Goal: Complete application form: Complete application form

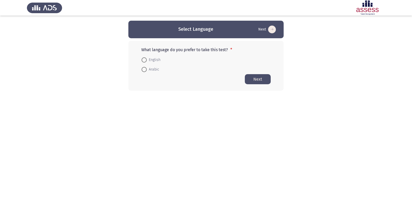
click at [145, 70] on span at bounding box center [144, 69] width 5 height 5
click at [145, 70] on input "Arabic" at bounding box center [144, 69] width 5 height 5
radio input "true"
click at [257, 77] on button "Next" at bounding box center [258, 79] width 26 height 10
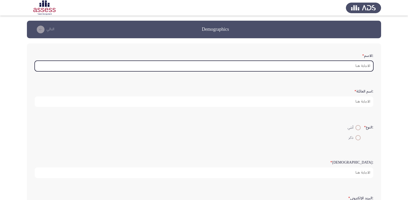
click at [336, 65] on input ":الاسم *" at bounding box center [204, 66] width 339 height 11
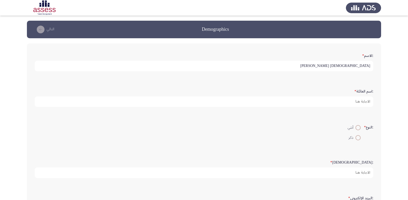
type input "[DEMOGRAPHIC_DATA] [PERSON_NAME]"
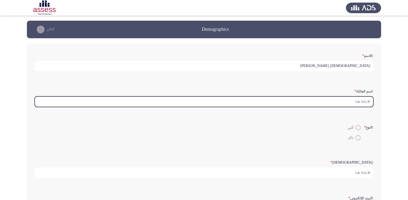
click at [362, 102] on input ":اسم العائلة *" at bounding box center [204, 102] width 339 height 11
type input "ع"
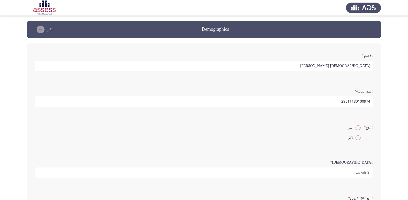
type input "29511180100974"
click at [334, 68] on input "[DEMOGRAPHIC_DATA] [PERSON_NAME]" at bounding box center [204, 66] width 339 height 11
type input "[DEMOGRAPHIC_DATA] [PERSON_NAME] [PERSON_NAME]"
click at [357, 139] on span at bounding box center [357, 137] width 5 height 5
click at [357, 139] on input "ذكر" at bounding box center [357, 137] width 5 height 5
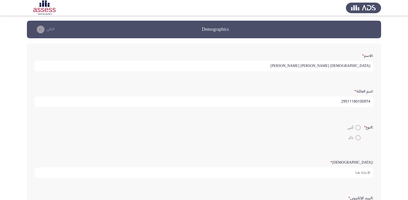
radio input "true"
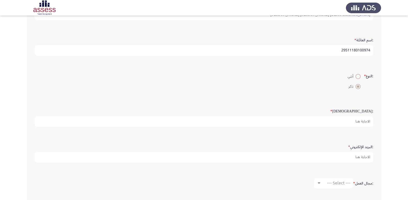
scroll to position [52, 0]
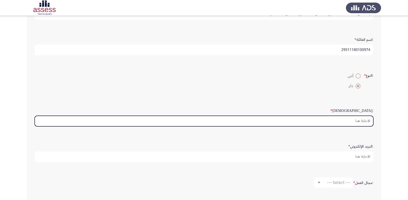
click at [356, 119] on input ":السن *" at bounding box center [204, 121] width 339 height 11
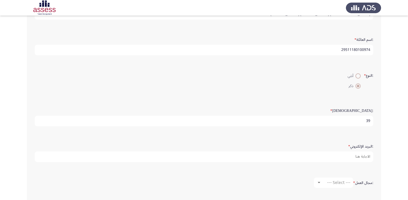
type input "3"
type input "29"
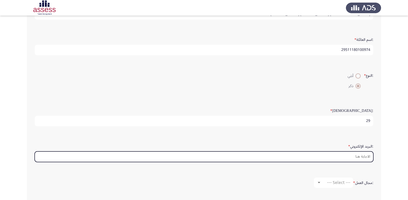
click at [355, 158] on input ":البريد الإلكتروني *" at bounding box center [204, 157] width 339 height 11
click at [355, 160] on input ":البريد الإلكتروني *" at bounding box center [204, 157] width 339 height 11
type input "i"
type input "I"
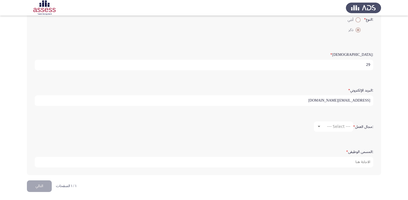
scroll to position [109, 0]
type input "[EMAIL_ADDRESS][DOMAIN_NAME]"
click at [318, 126] on div at bounding box center [319, 125] width 3 height 1
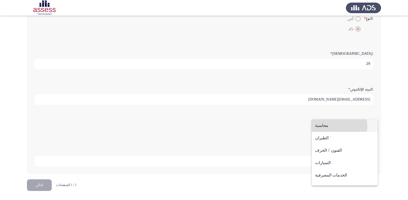
click at [337, 126] on span "محاسبة" at bounding box center [344, 126] width 59 height 12
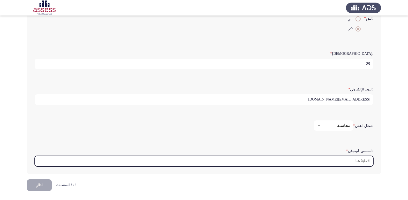
click at [346, 159] on input ":المسمى الوظيفى *" at bounding box center [204, 161] width 339 height 11
type input "l"
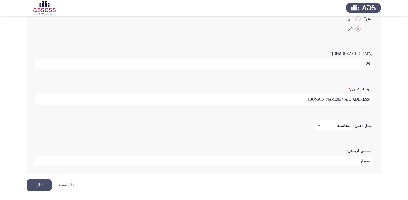
type input "مصرفى"
click at [45, 186] on button "التالي" at bounding box center [39, 186] width 25 height 12
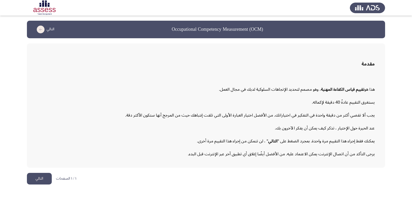
click at [45, 183] on button "التالي" at bounding box center [39, 179] width 25 height 12
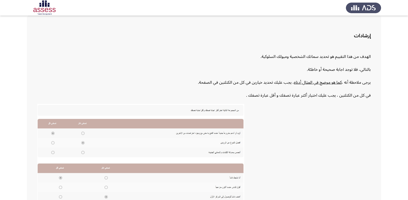
scroll to position [78, 0]
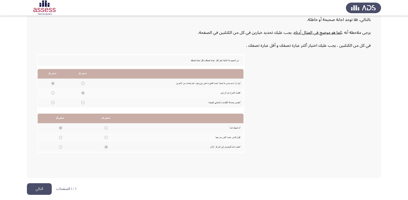
click at [35, 193] on button "التالي" at bounding box center [39, 189] width 25 height 12
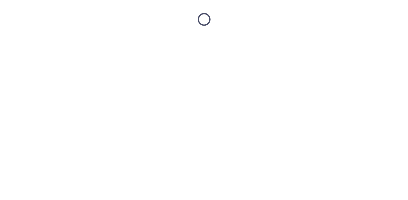
scroll to position [0, 0]
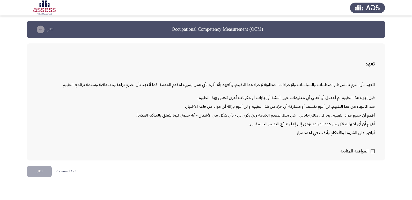
click at [373, 150] on span at bounding box center [372, 151] width 4 height 4
click at [373, 153] on input "الموافقة للمتابعة" at bounding box center [372, 153] width 0 height 0
checkbox input "true"
click at [45, 168] on button "التالي" at bounding box center [39, 172] width 25 height 12
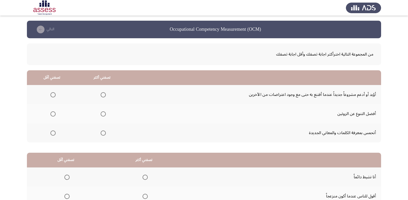
click at [101, 115] on label "Select an option" at bounding box center [102, 114] width 7 height 5
click at [101, 115] on input "Select an option" at bounding box center [103, 114] width 5 height 5
click at [52, 95] on span "Select an option" at bounding box center [52, 94] width 5 height 5
click at [52, 95] on input "Select an option" at bounding box center [52, 94] width 5 height 5
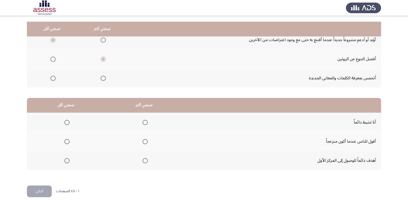
scroll to position [61, 0]
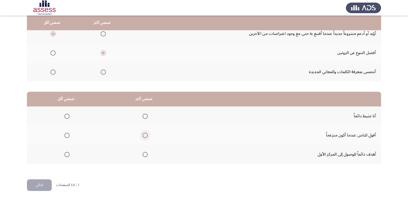
click at [146, 136] on span "Select an option" at bounding box center [145, 135] width 5 height 5
click at [146, 136] on input "Select an option" at bounding box center [145, 135] width 5 height 5
click at [66, 155] on span "Select an option" at bounding box center [66, 154] width 5 height 5
click at [66, 155] on input "Select an option" at bounding box center [66, 154] width 5 height 5
click at [48, 186] on button "التالي" at bounding box center [39, 186] width 25 height 12
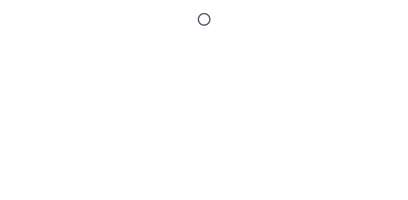
scroll to position [0, 0]
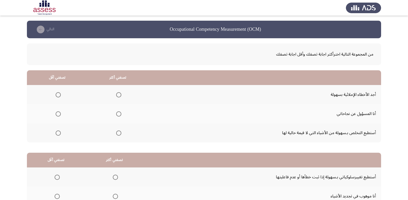
click at [118, 134] on span "Select an option" at bounding box center [118, 133] width 5 height 5
click at [118, 134] on input "Select an option" at bounding box center [118, 133] width 5 height 5
click at [58, 95] on span "Select an option" at bounding box center [58, 94] width 5 height 5
click at [58, 95] on input "Select an option" at bounding box center [58, 94] width 5 height 5
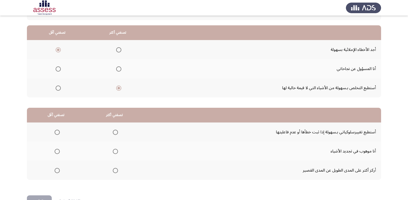
scroll to position [52, 0]
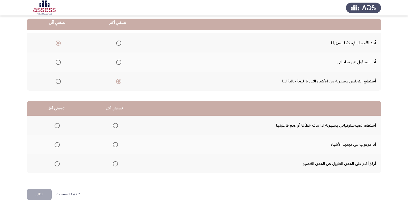
click at [114, 126] on span "Select an option" at bounding box center [115, 125] width 5 height 5
click at [114, 126] on input "Select an option" at bounding box center [115, 125] width 5 height 5
click at [56, 164] on span "Select an option" at bounding box center [57, 163] width 5 height 5
click at [56, 164] on input "Select an option" at bounding box center [57, 163] width 5 height 5
click at [35, 196] on button "التالي" at bounding box center [39, 195] width 25 height 12
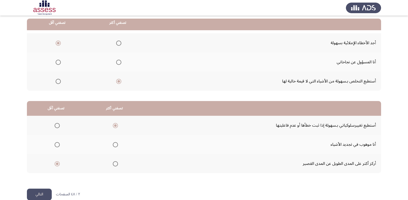
scroll to position [0, 0]
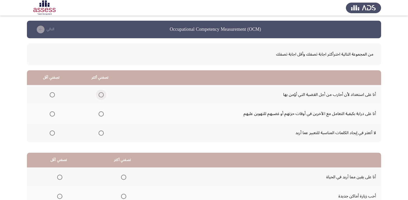
click at [101, 93] on span "Select an option" at bounding box center [101, 94] width 5 height 5
click at [101, 93] on input "Select an option" at bounding box center [101, 94] width 5 height 5
click at [53, 116] on span "Select an option" at bounding box center [52, 114] width 5 height 5
click at [53, 116] on input "Select an option" at bounding box center [52, 114] width 5 height 5
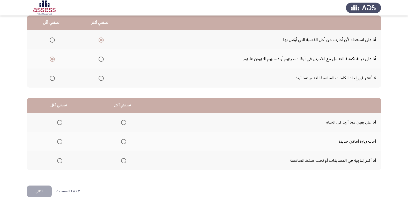
scroll to position [61, 0]
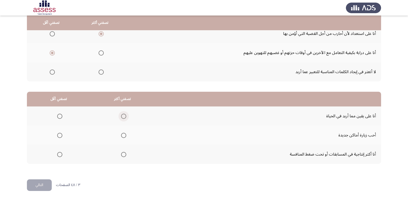
click at [121, 116] on span "Select an option" at bounding box center [123, 116] width 5 height 5
click at [121, 116] on input "Select an option" at bounding box center [123, 116] width 5 height 5
click at [60, 155] on span "Select an option" at bounding box center [60, 155] width 0 height 0
click at [59, 155] on input "Select an option" at bounding box center [59, 154] width 5 height 5
click at [59, 138] on span "Select an option" at bounding box center [59, 135] width 5 height 5
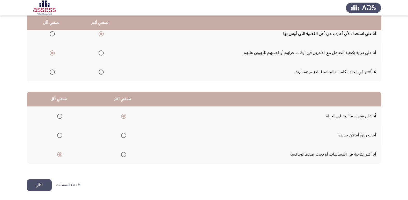
click at [59, 138] on input "Select an option" at bounding box center [59, 135] width 5 height 5
click at [39, 186] on button "التالي" at bounding box center [39, 186] width 25 height 12
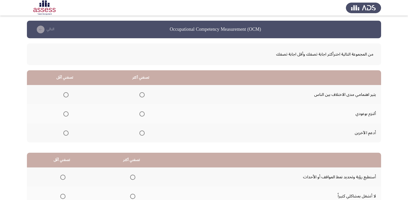
click at [142, 114] on span "Select an option" at bounding box center [141, 114] width 5 height 5
click at [142, 114] on input "Select an option" at bounding box center [141, 114] width 5 height 5
click at [66, 96] on span "Select an option" at bounding box center [65, 94] width 5 height 5
click at [66, 96] on input "Select an option" at bounding box center [65, 94] width 5 height 5
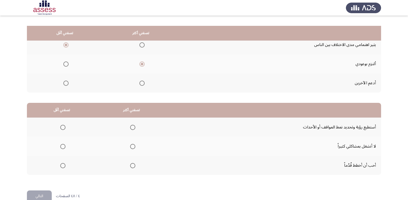
scroll to position [61, 0]
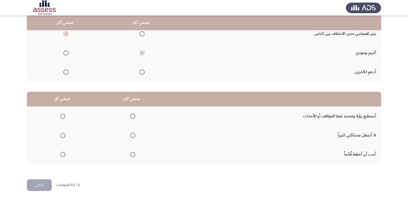
click at [130, 116] on span "Select an option" at bounding box center [132, 116] width 5 height 5
click at [130, 116] on input "Select an option" at bounding box center [132, 116] width 5 height 5
click at [62, 135] on span "Select an option" at bounding box center [62, 135] width 5 height 5
click at [62, 135] on input "Select an option" at bounding box center [62, 135] width 5 height 5
click at [44, 186] on button "التالي" at bounding box center [39, 186] width 25 height 12
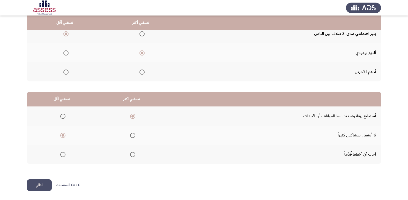
scroll to position [0, 0]
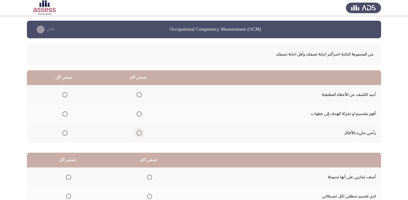
click at [139, 135] on span "Select an option" at bounding box center [139, 133] width 5 height 5
click at [139, 135] on input "Select an option" at bounding box center [139, 133] width 5 height 5
click at [65, 97] on span "Select an option" at bounding box center [64, 94] width 5 height 5
click at [65, 97] on input "Select an option" at bounding box center [64, 94] width 5 height 5
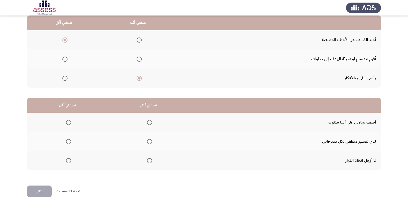
scroll to position [61, 0]
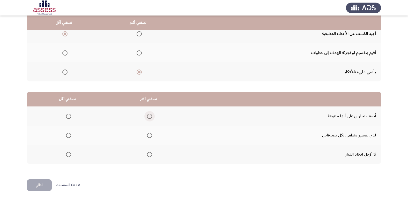
click at [151, 115] on span "Select an option" at bounding box center [149, 116] width 5 height 5
click at [151, 115] on input "Select an option" at bounding box center [149, 116] width 5 height 5
click at [68, 154] on span "Select an option" at bounding box center [68, 154] width 5 height 5
click at [68, 154] on input "Select an option" at bounding box center [68, 154] width 5 height 5
click at [33, 187] on button "التالي" at bounding box center [39, 186] width 25 height 12
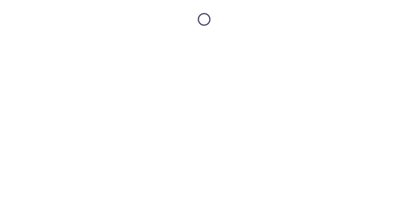
scroll to position [0, 0]
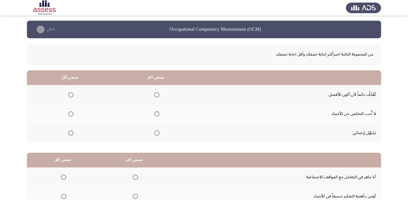
click at [157, 93] on span "Select an option" at bounding box center [156, 94] width 5 height 5
click at [157, 93] on input "Select an option" at bounding box center [156, 94] width 5 height 5
click at [71, 113] on span "Select an option" at bounding box center [70, 114] width 5 height 5
click at [71, 113] on input "Select an option" at bounding box center [70, 114] width 5 height 5
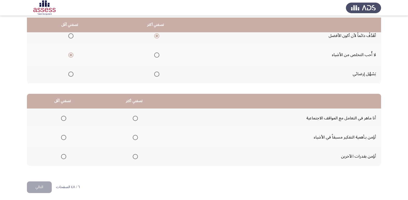
scroll to position [61, 0]
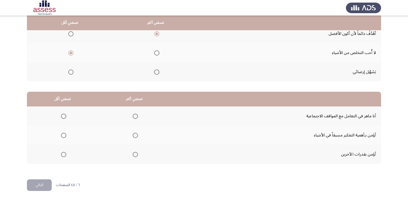
click at [65, 116] on span "Select an option" at bounding box center [63, 116] width 5 height 5
click at [65, 116] on input "Select an option" at bounding box center [63, 116] width 5 height 5
click at [134, 136] on span "Select an option" at bounding box center [135, 135] width 5 height 5
click at [134, 136] on input "Select an option" at bounding box center [135, 135] width 5 height 5
click at [48, 184] on button "التالي" at bounding box center [39, 186] width 25 height 12
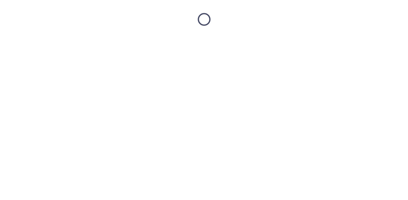
scroll to position [0, 0]
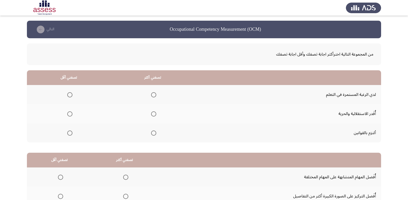
click at [152, 95] on span "Select an option" at bounding box center [153, 94] width 5 height 5
click at [152, 95] on input "Select an option" at bounding box center [153, 94] width 5 height 5
click at [68, 115] on span "Select an option" at bounding box center [69, 114] width 5 height 5
click at [68, 115] on input "Select an option" at bounding box center [69, 114] width 5 height 5
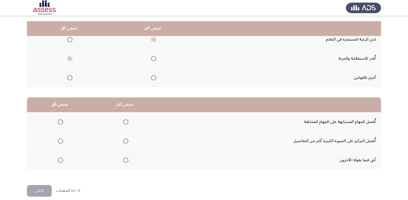
scroll to position [61, 0]
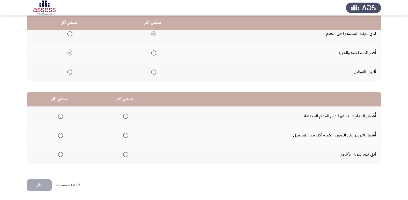
click at [62, 117] on span "Select an option" at bounding box center [60, 116] width 5 height 5
click at [62, 117] on input "Select an option" at bounding box center [60, 116] width 5 height 5
click at [125, 136] on span "Select an option" at bounding box center [125, 135] width 5 height 5
click at [125, 136] on input "Select an option" at bounding box center [125, 135] width 5 height 5
click at [60, 135] on span "Select an option" at bounding box center [60, 135] width 5 height 5
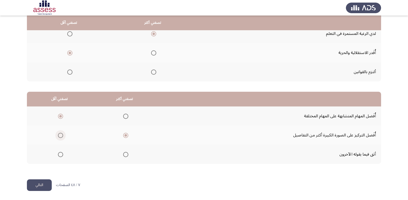
click at [60, 135] on input "Select an option" at bounding box center [60, 135] width 5 height 5
click at [60, 117] on span "Select an option" at bounding box center [60, 116] width 5 height 5
click at [60, 117] on input "Select an option" at bounding box center [60, 116] width 5 height 5
click at [126, 136] on span "Select an option" at bounding box center [125, 135] width 5 height 5
click at [126, 136] on input "Select an option" at bounding box center [125, 135] width 5 height 5
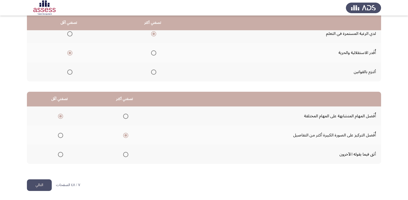
click at [43, 184] on button "التالي" at bounding box center [39, 186] width 25 height 12
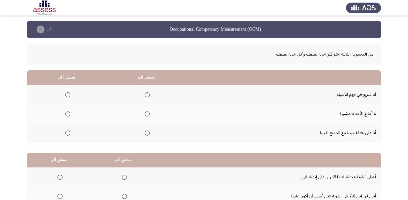
click at [147, 92] on mat-radio-group "Select an option" at bounding box center [146, 94] width 7 height 9
click at [147, 94] on span "Select an option" at bounding box center [147, 94] width 5 height 5
click at [147, 94] on input "Select an option" at bounding box center [147, 94] width 5 height 5
click at [67, 112] on span "Select an option" at bounding box center [67, 114] width 5 height 5
click at [67, 112] on input "Select an option" at bounding box center [67, 114] width 5 height 5
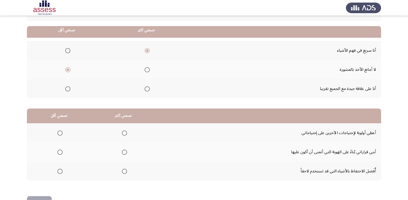
scroll to position [52, 0]
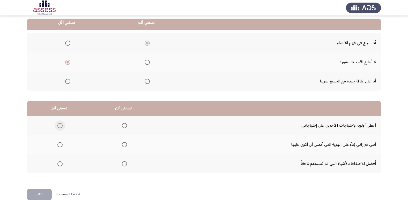
click at [60, 123] on span "Select an option" at bounding box center [59, 125] width 5 height 5
click at [60, 123] on input "Select an option" at bounding box center [59, 125] width 5 height 5
click at [123, 145] on span "Select an option" at bounding box center [124, 144] width 5 height 5
click at [123, 145] on input "Select an option" at bounding box center [124, 144] width 5 height 5
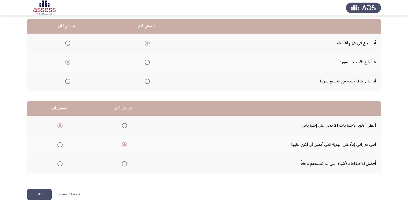
scroll to position [61, 0]
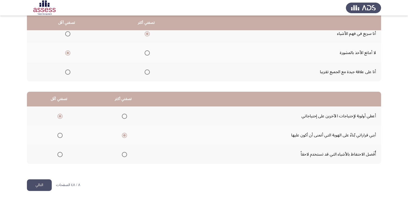
click at [46, 183] on button "التالي" at bounding box center [39, 186] width 25 height 12
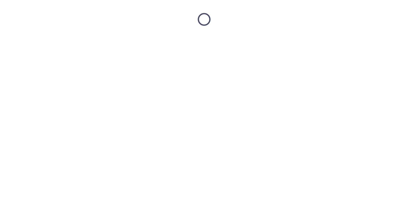
scroll to position [0, 0]
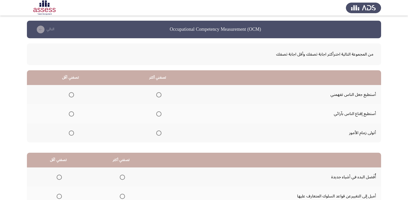
click at [159, 114] on span "Select an option" at bounding box center [158, 114] width 5 height 5
click at [159, 114] on input "Select an option" at bounding box center [158, 114] width 5 height 5
click at [70, 132] on span "Select an option" at bounding box center [71, 133] width 5 height 5
click at [70, 132] on input "Select an option" at bounding box center [71, 133] width 5 height 5
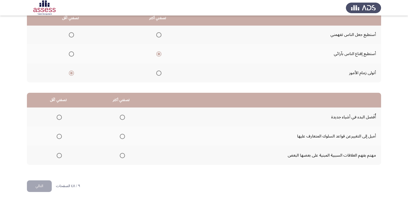
scroll to position [61, 0]
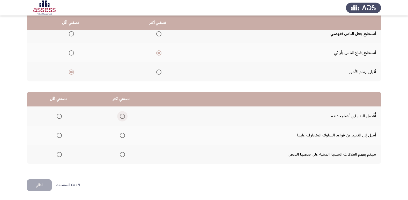
click at [122, 116] on span "Select an option" at bounding box center [122, 116] width 0 height 0
click at [121, 116] on input "Select an option" at bounding box center [122, 116] width 5 height 5
click at [120, 137] on span "Select an option" at bounding box center [122, 135] width 5 height 5
click at [120, 137] on input "Select an option" at bounding box center [122, 135] width 5 height 5
click at [60, 154] on span "Select an option" at bounding box center [59, 154] width 5 height 5
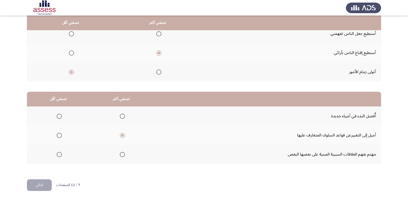
click at [60, 154] on input "Select an option" at bounding box center [59, 154] width 5 height 5
click at [39, 187] on button "التالي" at bounding box center [39, 186] width 25 height 12
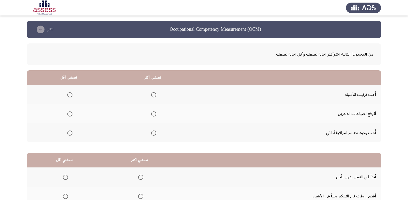
click at [70, 115] on span "Select an option" at bounding box center [69, 114] width 5 height 5
click at [70, 115] on input "Select an option" at bounding box center [69, 114] width 5 height 5
click at [152, 93] on span "Select an option" at bounding box center [153, 94] width 5 height 5
click at [152, 93] on input "Select an option" at bounding box center [153, 94] width 5 height 5
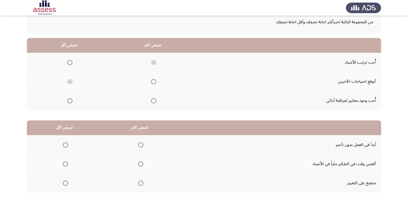
scroll to position [52, 0]
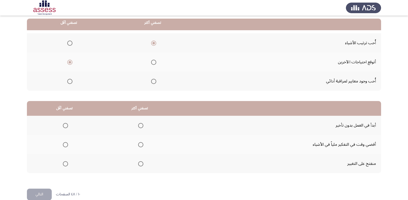
click at [141, 127] on span "Select an option" at bounding box center [140, 125] width 5 height 5
click at [141, 127] on input "Select an option" at bounding box center [140, 125] width 5 height 5
click at [64, 143] on span "Select an option" at bounding box center [65, 144] width 5 height 5
click at [64, 143] on input "Select an option" at bounding box center [65, 144] width 5 height 5
click at [39, 196] on button "التالي" at bounding box center [39, 195] width 25 height 12
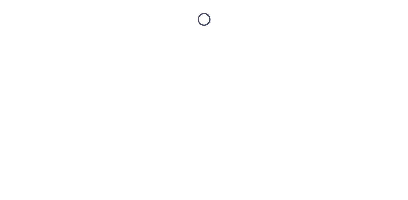
scroll to position [0, 0]
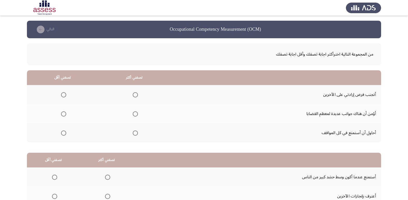
click at [135, 94] on span "Select an option" at bounding box center [135, 94] width 5 height 5
click at [135, 94] on input "Select an option" at bounding box center [135, 94] width 5 height 5
click at [61, 135] on span "Select an option" at bounding box center [63, 133] width 5 height 5
click at [61, 135] on input "Select an option" at bounding box center [63, 133] width 5 height 5
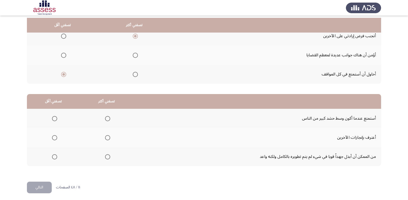
scroll to position [61, 0]
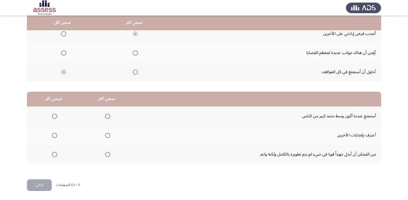
click at [53, 117] on span "Select an option" at bounding box center [54, 116] width 5 height 5
click at [53, 117] on input "Select an option" at bounding box center [54, 116] width 5 height 5
click at [107, 155] on span "Select an option" at bounding box center [107, 154] width 5 height 5
click at [107, 155] on input "Select an option" at bounding box center [107, 154] width 5 height 5
click at [43, 183] on button "التالي" at bounding box center [39, 186] width 25 height 12
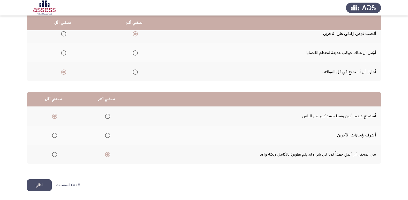
scroll to position [0, 0]
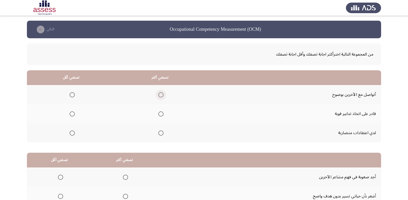
click at [162, 95] on span "Select an option" at bounding box center [160, 94] width 5 height 5
click at [162, 95] on input "Select an option" at bounding box center [160, 94] width 5 height 5
click at [72, 134] on span "Select an option" at bounding box center [72, 133] width 5 height 5
click at [72, 134] on input "Select an option" at bounding box center [72, 133] width 5 height 5
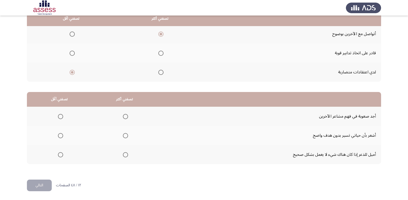
scroll to position [61, 0]
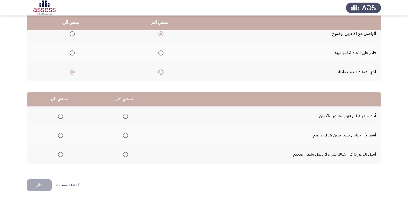
click at [62, 116] on span "Select an option" at bounding box center [60, 116] width 5 height 5
click at [62, 116] on input "Select an option" at bounding box center [60, 116] width 5 height 5
click at [126, 153] on span "Select an option" at bounding box center [125, 154] width 5 height 5
click at [126, 153] on input "Select an option" at bounding box center [125, 154] width 5 height 5
click at [36, 187] on button "التالي" at bounding box center [39, 186] width 25 height 12
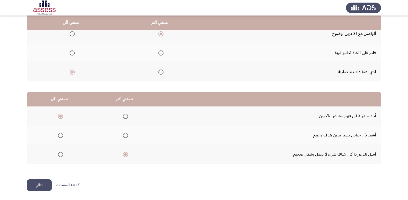
scroll to position [0, 0]
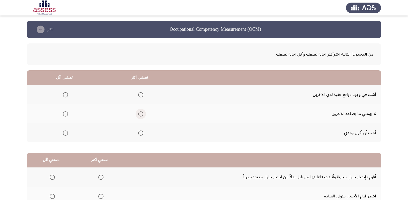
click at [139, 116] on span "Select an option" at bounding box center [140, 114] width 5 height 5
click at [139, 116] on input "Select an option" at bounding box center [140, 114] width 5 height 5
click at [63, 95] on span "Select an option" at bounding box center [65, 94] width 5 height 5
click at [63, 95] on input "Select an option" at bounding box center [65, 94] width 5 height 5
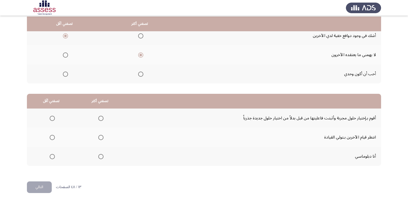
scroll to position [61, 0]
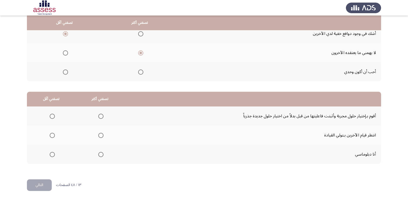
click at [54, 117] on span "Select an option" at bounding box center [52, 116] width 5 height 5
click at [54, 117] on input "Select an option" at bounding box center [52, 116] width 5 height 5
click at [98, 154] on span "Select an option" at bounding box center [100, 154] width 5 height 5
click at [98, 154] on input "Select an option" at bounding box center [100, 154] width 5 height 5
click at [38, 187] on button "التالي" at bounding box center [39, 186] width 25 height 12
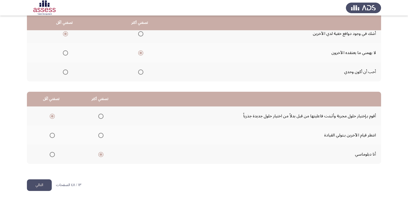
scroll to position [0, 0]
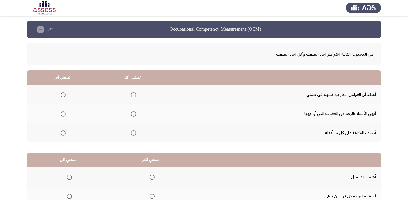
click at [64, 95] on span "Select an option" at bounding box center [63, 94] width 5 height 5
click at [64, 95] on input "Select an option" at bounding box center [63, 94] width 5 height 5
click at [133, 133] on span "Select an option" at bounding box center [133, 133] width 5 height 5
click at [133, 133] on input "Select an option" at bounding box center [133, 133] width 5 height 5
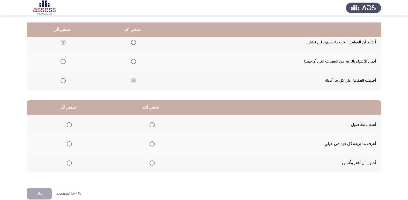
scroll to position [61, 0]
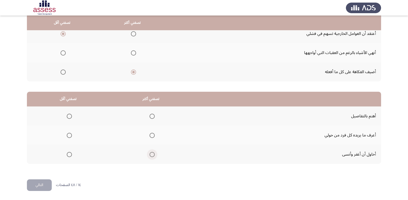
click at [152, 155] on span "Select an option" at bounding box center [152, 154] width 5 height 5
click at [152, 155] on input "Select an option" at bounding box center [152, 154] width 5 height 5
click at [68, 134] on span "Select an option" at bounding box center [69, 135] width 5 height 5
click at [68, 134] on input "Select an option" at bounding box center [69, 135] width 5 height 5
click at [40, 183] on button "التالي" at bounding box center [39, 186] width 25 height 12
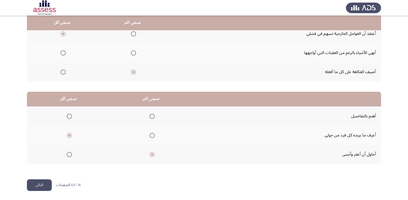
scroll to position [0, 0]
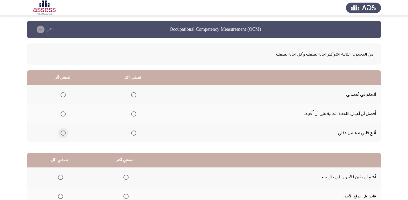
click at [64, 133] on span "Select an option" at bounding box center [63, 133] width 5 height 5
click at [64, 133] on input "Select an option" at bounding box center [63, 133] width 5 height 5
click at [134, 96] on span "Select an option" at bounding box center [133, 94] width 5 height 5
click at [134, 96] on input "Select an option" at bounding box center [133, 94] width 5 height 5
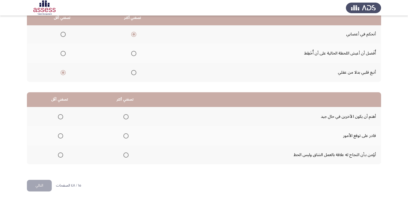
scroll to position [61, 0]
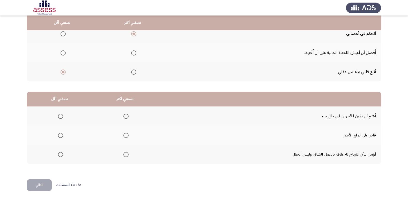
click at [58, 118] on span "Select an option" at bounding box center [60, 116] width 5 height 5
click at [58, 118] on input "Select an option" at bounding box center [60, 116] width 5 height 5
click at [125, 136] on span "Select an option" at bounding box center [125, 135] width 5 height 5
click at [125, 136] on input "Select an option" at bounding box center [125, 135] width 5 height 5
click at [33, 186] on button "التالي" at bounding box center [39, 186] width 25 height 12
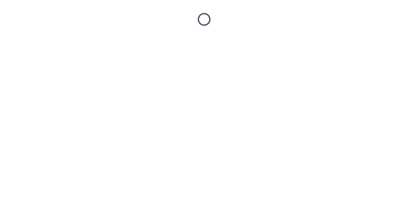
scroll to position [0, 0]
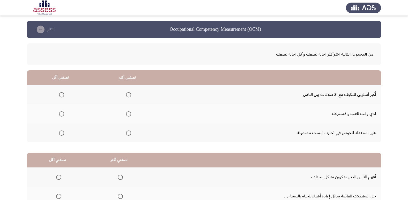
click at [129, 133] on span "Select an option" at bounding box center [128, 133] width 5 height 5
click at [129, 133] on input "Select an option" at bounding box center [128, 133] width 5 height 5
click at [61, 115] on span "Select an option" at bounding box center [61, 114] width 5 height 5
click at [61, 115] on input "Select an option" at bounding box center [61, 114] width 5 height 5
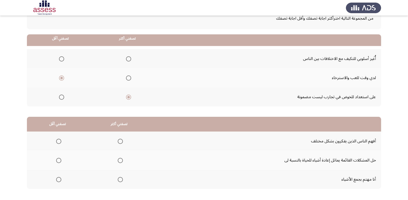
scroll to position [61, 0]
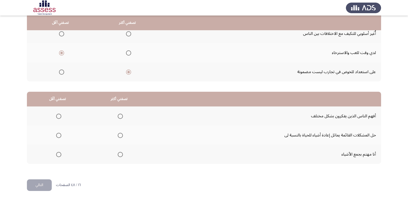
click at [118, 138] on span "Select an option" at bounding box center [120, 135] width 5 height 5
click at [118, 138] on input "Select an option" at bounding box center [120, 135] width 5 height 5
click at [59, 154] on span "Select an option" at bounding box center [58, 154] width 5 height 5
click at [59, 154] on input "Select an option" at bounding box center [58, 154] width 5 height 5
click at [43, 187] on button "التالي" at bounding box center [39, 186] width 25 height 12
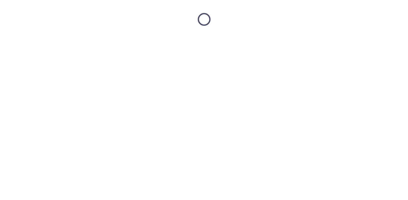
scroll to position [0, 0]
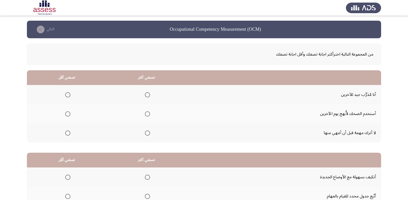
click at [145, 99] on mat-radio-group "Select an option" at bounding box center [146, 94] width 7 height 9
click at [147, 94] on span "Select an option" at bounding box center [147, 94] width 5 height 5
click at [147, 94] on input "Select an option" at bounding box center [147, 94] width 5 height 5
click at [147, 133] on span "Select an option" at bounding box center [147, 133] width 5 height 5
click at [147, 133] on input "Select an option" at bounding box center [147, 133] width 5 height 5
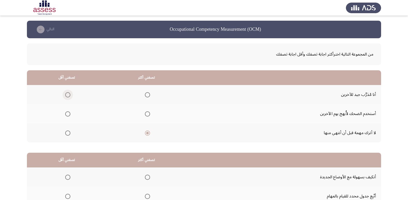
click at [67, 94] on span "Select an option" at bounding box center [67, 94] width 5 height 5
click at [67, 94] on input "Select an option" at bounding box center [67, 94] width 5 height 5
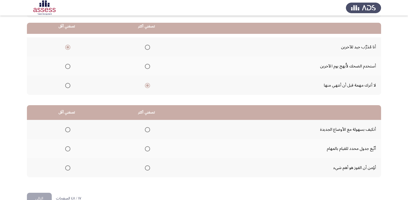
scroll to position [61, 0]
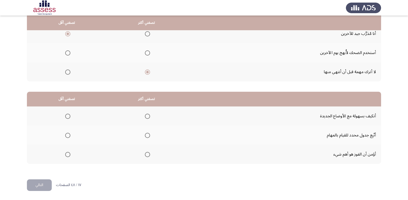
click at [147, 135] on span "Select an option" at bounding box center [147, 135] width 5 height 5
click at [147, 135] on input "Select an option" at bounding box center [147, 135] width 5 height 5
click at [69, 156] on span "Select an option" at bounding box center [67, 154] width 5 height 5
click at [69, 156] on input "Select an option" at bounding box center [67, 154] width 5 height 5
click at [44, 186] on button "التالي" at bounding box center [39, 186] width 25 height 12
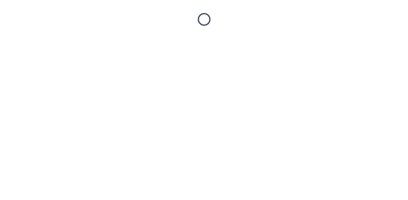
scroll to position [0, 0]
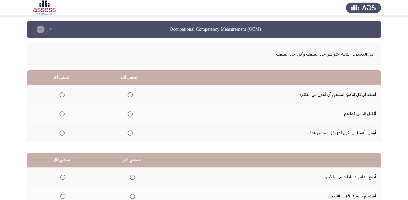
click at [130, 114] on span "Select an option" at bounding box center [130, 114] width 0 height 0
click at [130, 114] on input "Select an option" at bounding box center [130, 114] width 5 height 5
click at [62, 94] on span "Select an option" at bounding box center [62, 94] width 5 height 5
click at [62, 94] on input "Select an option" at bounding box center [62, 94] width 5 height 5
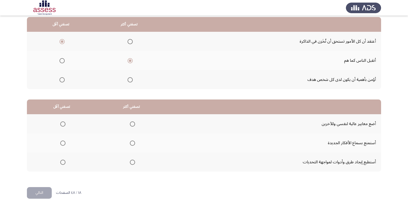
scroll to position [61, 0]
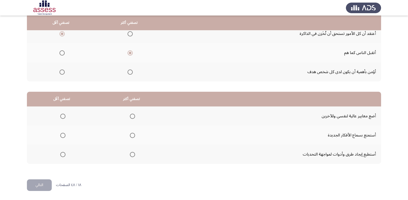
click at [132, 155] on span "Select an option" at bounding box center [132, 154] width 5 height 5
click at [132, 155] on input "Select an option" at bounding box center [132, 154] width 5 height 5
click at [62, 117] on span "Select an option" at bounding box center [62, 116] width 5 height 5
click at [62, 117] on input "Select an option" at bounding box center [62, 116] width 5 height 5
click at [42, 187] on button "التالي" at bounding box center [39, 186] width 25 height 12
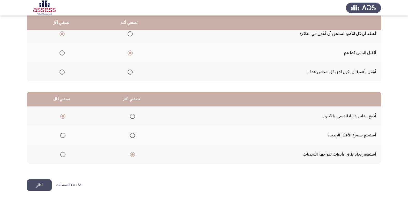
scroll to position [0, 0]
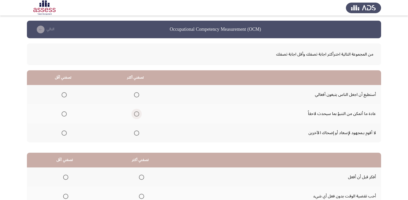
click at [135, 114] on span "Select an option" at bounding box center [136, 114] width 5 height 5
click at [135, 114] on input "Select an option" at bounding box center [136, 114] width 5 height 5
click at [62, 95] on span "Select an option" at bounding box center [64, 94] width 5 height 5
click at [62, 95] on input "Select an option" at bounding box center [64, 94] width 5 height 5
click at [62, 133] on span "Select an option" at bounding box center [64, 133] width 5 height 5
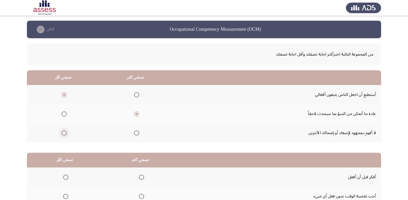
click at [62, 133] on input "Select an option" at bounding box center [64, 133] width 5 height 5
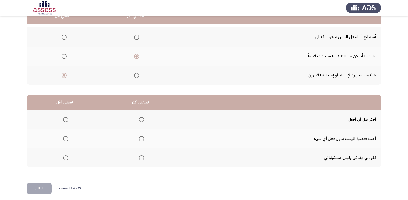
scroll to position [61, 0]
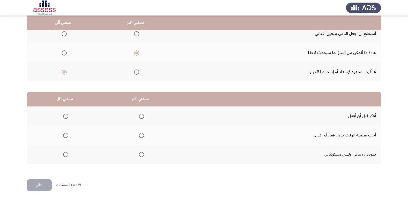
click at [140, 115] on span "Select an option" at bounding box center [141, 116] width 5 height 5
click at [140, 115] on input "Select an option" at bounding box center [141, 116] width 5 height 5
click at [66, 138] on span "Select an option" at bounding box center [65, 135] width 5 height 5
click at [66, 138] on input "Select an option" at bounding box center [65, 135] width 5 height 5
click at [35, 184] on button "التالي" at bounding box center [39, 186] width 25 height 12
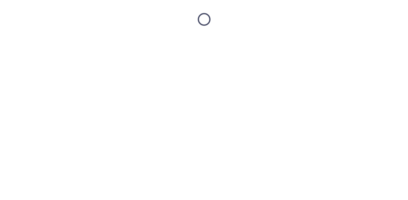
scroll to position [0, 0]
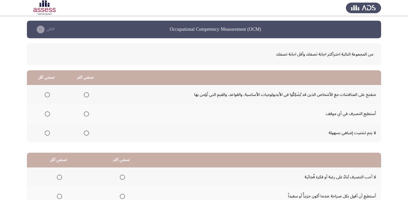
click at [87, 95] on span "Select an option" at bounding box center [86, 94] width 5 height 5
click at [87, 95] on input "Select an option" at bounding box center [86, 94] width 5 height 5
click at [47, 132] on span "Select an option" at bounding box center [47, 133] width 5 height 5
click at [47, 132] on input "Select an option" at bounding box center [47, 133] width 5 height 5
click at [47, 114] on span "Select an option" at bounding box center [47, 114] width 5 height 5
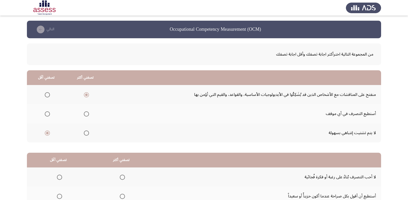
click at [47, 114] on input "Select an option" at bounding box center [47, 114] width 5 height 5
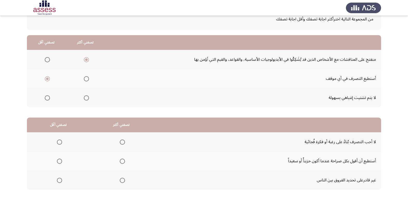
scroll to position [61, 0]
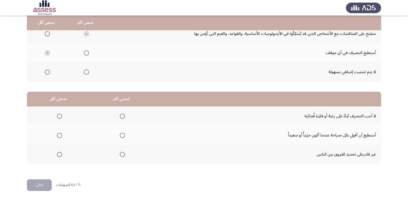
click at [46, 32] on span "Select an option" at bounding box center [47, 33] width 5 height 5
click at [46, 32] on input "Select an option" at bounding box center [47, 33] width 5 height 5
click at [86, 52] on span "Select an option" at bounding box center [86, 52] width 5 height 5
click at [86, 52] on input "Select an option" at bounding box center [86, 52] width 5 height 5
click at [120, 116] on span "Select an option" at bounding box center [122, 116] width 5 height 5
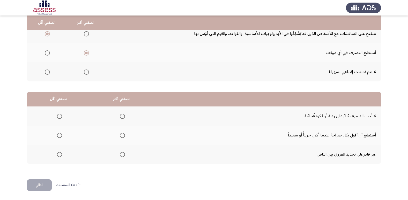
click at [120, 116] on input "Select an option" at bounding box center [122, 116] width 5 height 5
click at [57, 155] on span "Select an option" at bounding box center [59, 154] width 5 height 5
click at [57, 155] on input "Select an option" at bounding box center [59, 154] width 5 height 5
click at [45, 186] on button "التالي" at bounding box center [39, 186] width 25 height 12
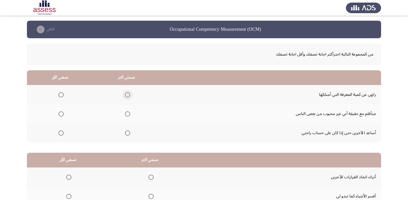
click at [127, 95] on span "Select an option" at bounding box center [127, 94] width 5 height 5
click at [127, 95] on input "Select an option" at bounding box center [127, 94] width 5 height 5
click at [60, 135] on span "Select an option" at bounding box center [60, 133] width 5 height 5
click at [60, 135] on input "Select an option" at bounding box center [60, 133] width 5 height 5
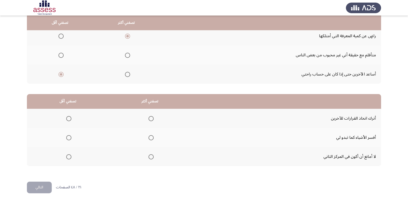
scroll to position [61, 0]
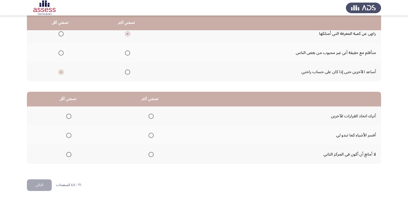
click at [150, 116] on span "Select an option" at bounding box center [151, 116] width 5 height 5
click at [150, 116] on input "Select an option" at bounding box center [151, 116] width 5 height 5
click at [71, 116] on span "Select an option" at bounding box center [68, 116] width 5 height 5
click at [71, 116] on input "Select an option" at bounding box center [68, 116] width 5 height 5
click at [152, 134] on span "Select an option" at bounding box center [151, 135] width 5 height 5
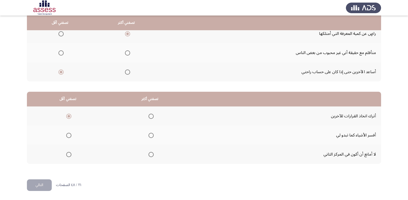
click at [152, 134] on input "Select an option" at bounding box center [151, 135] width 5 height 5
click at [45, 184] on button "التالي" at bounding box center [39, 186] width 25 height 12
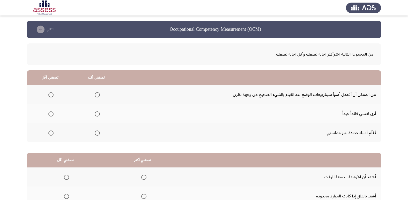
click at [98, 93] on span "Select an option" at bounding box center [97, 94] width 5 height 5
click at [98, 93] on input "Select an option" at bounding box center [97, 94] width 5 height 5
click at [50, 132] on span "Select an option" at bounding box center [50, 133] width 5 height 5
click at [50, 132] on input "Select an option" at bounding box center [50, 133] width 5 height 5
click at [50, 117] on mat-radio-group "Select an option" at bounding box center [49, 113] width 7 height 9
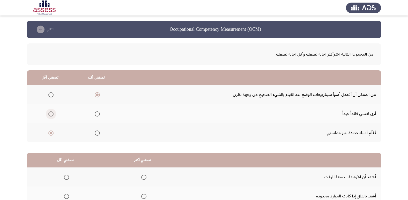
click at [50, 114] on span "Select an option" at bounding box center [50, 114] width 5 height 5
click at [50, 114] on input "Select an option" at bounding box center [50, 114] width 5 height 5
click at [97, 113] on span "Select an option" at bounding box center [97, 114] width 5 height 5
click at [97, 113] on input "Select an option" at bounding box center [97, 114] width 5 height 5
click at [49, 94] on span "Select an option" at bounding box center [50, 94] width 5 height 5
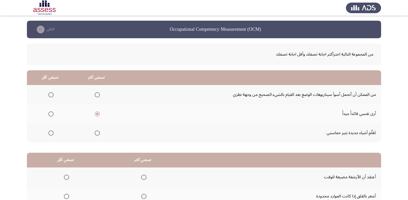
click at [49, 94] on input "Select an option" at bounding box center [50, 94] width 5 height 5
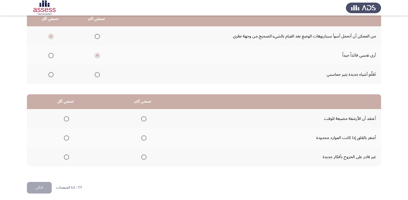
scroll to position [61, 0]
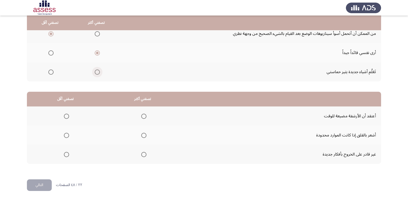
click at [95, 71] on span "Select an option" at bounding box center [97, 72] width 5 height 5
click at [95, 71] on input "Select an option" at bounding box center [97, 72] width 5 height 5
click at [65, 117] on span "Select an option" at bounding box center [66, 116] width 5 height 5
click at [65, 117] on input "Select an option" at bounding box center [66, 116] width 5 height 5
click at [66, 154] on span "Select an option" at bounding box center [66, 154] width 5 height 5
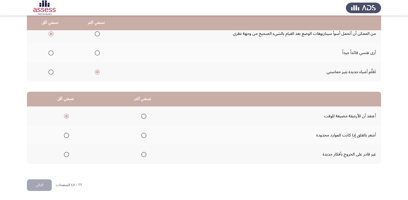
click at [66, 154] on input "Select an option" at bounding box center [66, 154] width 5 height 5
click at [141, 134] on span "Select an option" at bounding box center [143, 135] width 5 height 5
click at [141, 134] on input "Select an option" at bounding box center [143, 135] width 5 height 5
click at [42, 184] on button "التالي" at bounding box center [39, 186] width 25 height 12
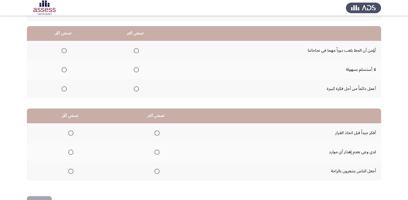
scroll to position [35, 0]
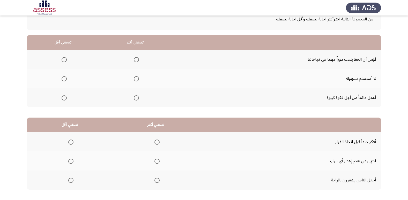
click at [65, 59] on span "Select an option" at bounding box center [64, 59] width 5 height 5
click at [65, 59] on input "Select an option" at bounding box center [64, 59] width 5 height 5
click at [136, 79] on span "Select an option" at bounding box center [136, 78] width 5 height 5
click at [136, 79] on input "Select an option" at bounding box center [136, 78] width 5 height 5
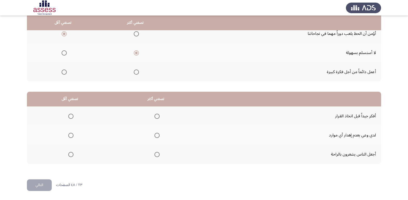
click at [154, 118] on span "Select an option" at bounding box center [156, 116] width 5 height 5
click at [154, 118] on input "Select an option" at bounding box center [156, 116] width 5 height 5
click at [70, 135] on span "Select an option" at bounding box center [70, 135] width 5 height 5
click at [70, 135] on input "Select an option" at bounding box center [70, 135] width 5 height 5
click at [42, 188] on button "التالي" at bounding box center [39, 186] width 25 height 12
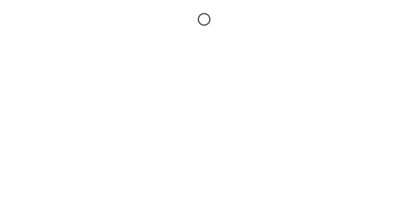
scroll to position [0, 0]
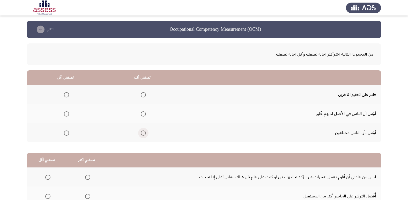
click at [146, 131] on span "Select an option" at bounding box center [143, 133] width 5 height 5
click at [146, 131] on input "Select an option" at bounding box center [143, 133] width 5 height 5
click at [67, 115] on span "Select an option" at bounding box center [66, 114] width 5 height 5
click at [67, 115] on input "Select an option" at bounding box center [66, 114] width 5 height 5
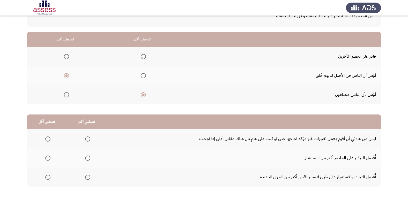
scroll to position [61, 0]
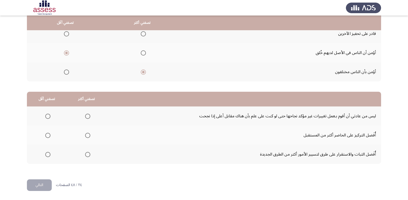
click at [48, 114] on span "Select an option" at bounding box center [47, 116] width 5 height 5
click at [48, 114] on input "Select an option" at bounding box center [47, 116] width 5 height 5
click at [88, 136] on span "Select an option" at bounding box center [87, 135] width 5 height 5
click at [88, 136] on input "Select an option" at bounding box center [87, 135] width 5 height 5
click at [50, 135] on span "Select an option" at bounding box center [47, 135] width 5 height 5
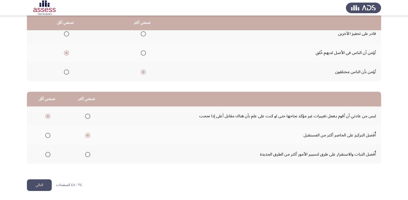
click at [50, 135] on input "Select an option" at bounding box center [47, 135] width 5 height 5
click at [87, 115] on span "Select an option" at bounding box center [87, 116] width 5 height 5
click at [87, 115] on input "Select an option" at bounding box center [87, 116] width 5 height 5
click at [39, 192] on html "Occupational Competency Measurement (OCM) التالي من المجموعة التالية اخترأكثر ا…" at bounding box center [204, 69] width 408 height 261
click at [48, 117] on span "Select an option" at bounding box center [47, 116] width 5 height 5
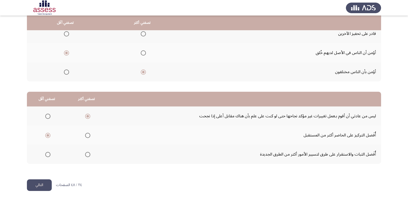
click at [48, 117] on input "Select an option" at bounding box center [47, 116] width 5 height 5
click at [85, 135] on span "Select an option" at bounding box center [87, 135] width 5 height 5
click at [85, 135] on input "Select an option" at bounding box center [87, 135] width 5 height 5
click at [42, 186] on button "التالي" at bounding box center [39, 186] width 25 height 12
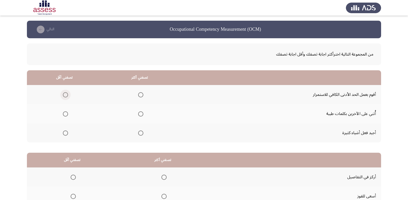
click at [64, 94] on span "Select an option" at bounding box center [65, 94] width 5 height 5
click at [64, 94] on input "Select an option" at bounding box center [65, 94] width 5 height 5
click at [142, 133] on span "Select an option" at bounding box center [140, 133] width 5 height 5
click at [142, 133] on input "Select an option" at bounding box center [140, 133] width 5 height 5
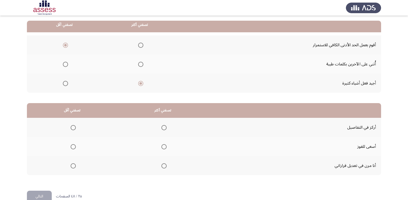
scroll to position [52, 0]
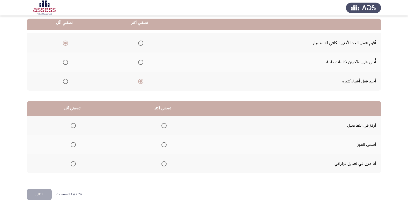
click at [165, 128] on span "Select an option" at bounding box center [163, 125] width 5 height 5
click at [165, 128] on input "Select an option" at bounding box center [163, 125] width 5 height 5
click at [73, 146] on span "Select an option" at bounding box center [73, 144] width 5 height 5
click at [73, 146] on input "Select an option" at bounding box center [73, 144] width 5 height 5
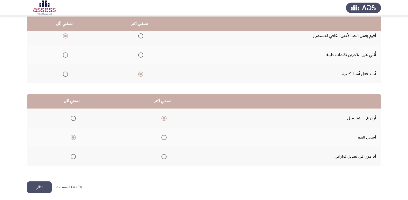
scroll to position [61, 0]
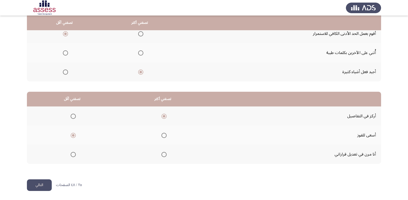
click at [39, 184] on button "التالي" at bounding box center [39, 186] width 25 height 12
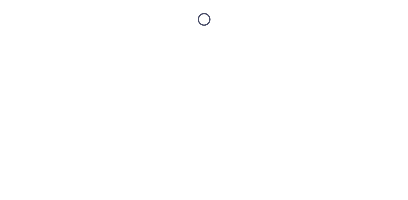
scroll to position [0, 0]
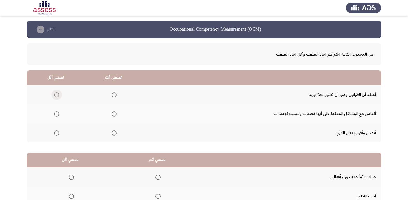
click at [56, 95] on span "Select an option" at bounding box center [56, 94] width 5 height 5
click at [56, 95] on input "Select an option" at bounding box center [56, 94] width 5 height 5
click at [115, 114] on span "Select an option" at bounding box center [114, 114] width 5 height 5
click at [115, 114] on input "Select an option" at bounding box center [114, 114] width 5 height 5
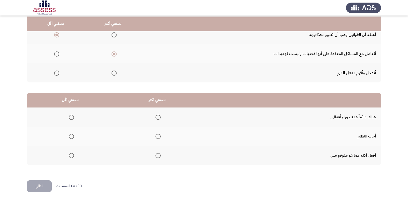
scroll to position [61, 0]
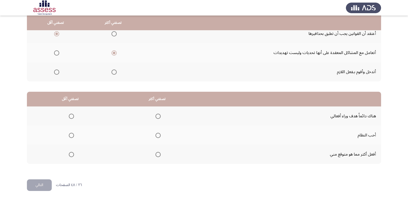
click at [159, 114] on span "Select an option" at bounding box center [157, 116] width 5 height 5
click at [159, 114] on input "Select an option" at bounding box center [157, 116] width 5 height 5
click at [157, 155] on span "Select an option" at bounding box center [157, 154] width 5 height 5
click at [157, 155] on input "Select an option" at bounding box center [157, 154] width 5 height 5
click at [70, 118] on span "Select an option" at bounding box center [71, 116] width 5 height 5
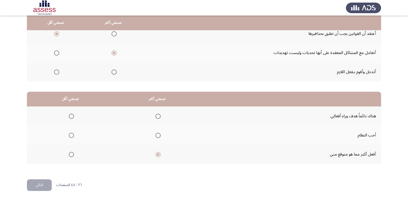
click at [70, 118] on input "Select an option" at bounding box center [71, 116] width 5 height 5
click at [45, 184] on button "التالي" at bounding box center [39, 186] width 25 height 12
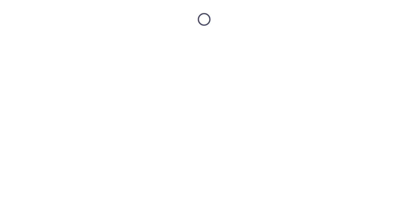
scroll to position [0, 0]
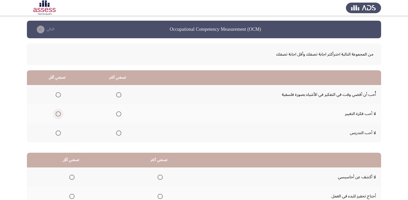
click at [57, 115] on span "Select an option" at bounding box center [58, 114] width 5 height 5
click at [57, 115] on input "Select an option" at bounding box center [58, 114] width 5 height 5
click at [117, 95] on span "Select an option" at bounding box center [118, 94] width 5 height 5
click at [117, 95] on input "Select an option" at bounding box center [118, 94] width 5 height 5
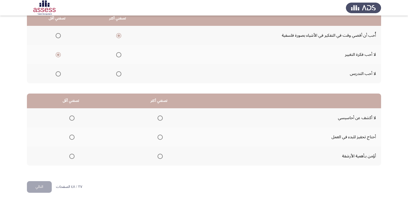
scroll to position [61, 0]
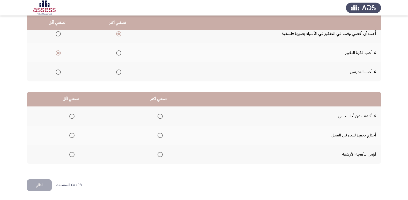
click at [158, 115] on span "Select an option" at bounding box center [160, 116] width 5 height 5
click at [158, 115] on input "Select an option" at bounding box center [160, 116] width 5 height 5
click at [71, 154] on span "Select an option" at bounding box center [71, 154] width 5 height 5
click at [71, 154] on input "Select an option" at bounding box center [71, 154] width 5 height 5
click at [45, 187] on button "التالي" at bounding box center [39, 186] width 25 height 12
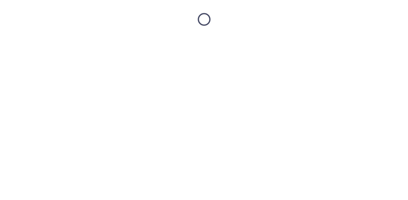
scroll to position [0, 0]
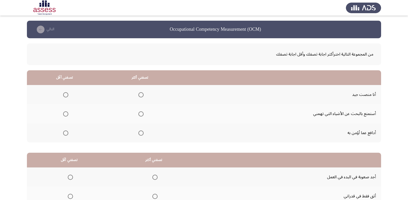
click at [140, 113] on span "Select an option" at bounding box center [140, 114] width 5 height 5
click at [140, 113] on input "Select an option" at bounding box center [140, 114] width 5 height 5
click at [66, 95] on span "Select an option" at bounding box center [66, 95] width 0 height 0
click at [65, 95] on input "Select an option" at bounding box center [65, 94] width 5 height 5
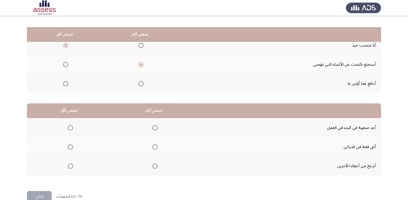
scroll to position [61, 0]
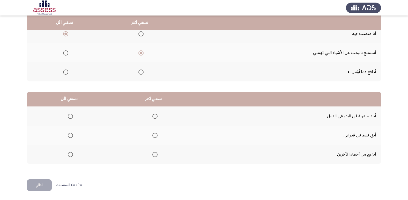
click at [70, 155] on span "Select an option" at bounding box center [70, 154] width 5 height 5
click at [70, 155] on input "Select an option" at bounding box center [70, 154] width 5 height 5
click at [155, 136] on span "Select an option" at bounding box center [155, 136] width 0 height 0
click at [154, 136] on input "Select an option" at bounding box center [154, 135] width 5 height 5
click at [39, 186] on button "التالي" at bounding box center [39, 186] width 25 height 12
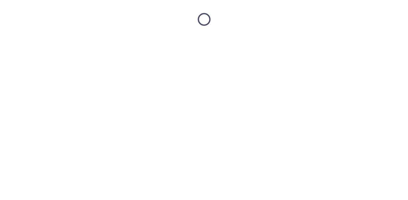
scroll to position [0, 0]
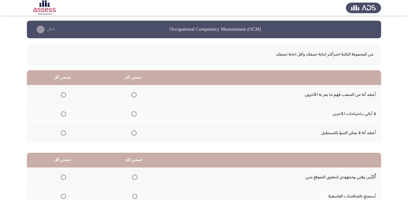
click at [64, 95] on span "Select an option" at bounding box center [63, 94] width 5 height 5
click at [64, 95] on input "Select an option" at bounding box center [63, 94] width 5 height 5
click at [134, 94] on span "Select an option" at bounding box center [133, 94] width 5 height 5
click at [134, 94] on input "Select an option" at bounding box center [133, 94] width 5 height 5
click at [62, 135] on span "Select an option" at bounding box center [63, 133] width 5 height 5
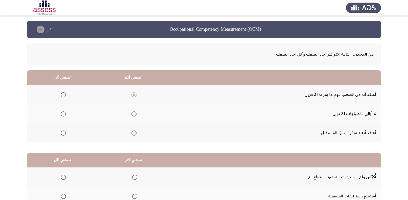
click at [62, 135] on input "Select an option" at bounding box center [63, 133] width 5 height 5
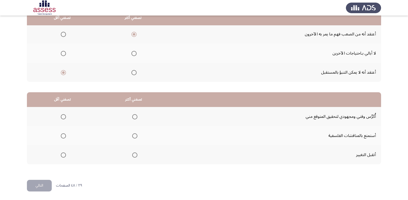
scroll to position [61, 0]
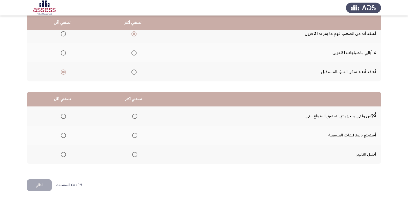
click at [133, 136] on span "Select an option" at bounding box center [134, 135] width 5 height 5
click at [133, 136] on input "Select an option" at bounding box center [134, 135] width 5 height 5
click at [66, 116] on th at bounding box center [62, 116] width 71 height 19
click at [64, 115] on span "Select an option" at bounding box center [63, 116] width 5 height 5
click at [64, 115] on input "Select an option" at bounding box center [63, 116] width 5 height 5
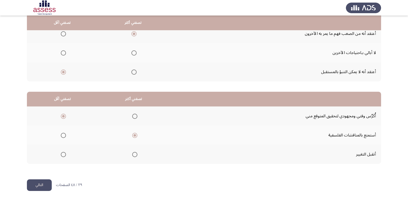
click at [39, 183] on button "التالي" at bounding box center [39, 186] width 25 height 12
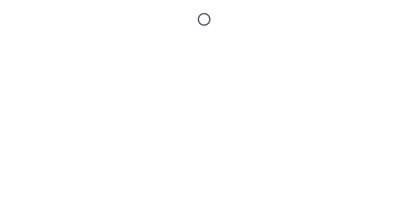
scroll to position [0, 0]
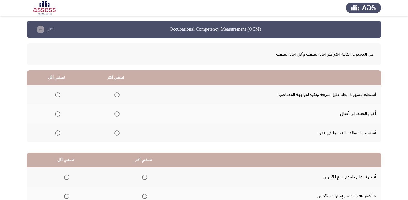
click at [117, 113] on span "Select an option" at bounding box center [116, 114] width 5 height 5
click at [117, 113] on input "Select an option" at bounding box center [116, 114] width 5 height 5
click at [57, 134] on span "Select an option" at bounding box center [57, 133] width 5 height 5
click at [57, 134] on input "Select an option" at bounding box center [57, 133] width 5 height 5
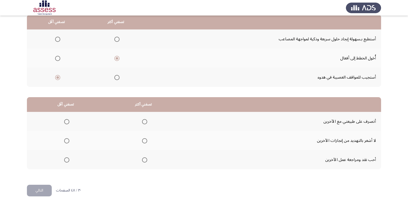
scroll to position [61, 0]
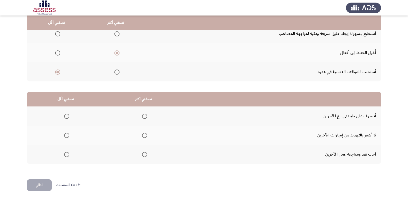
click at [145, 116] on span "Select an option" at bounding box center [145, 116] width 0 height 0
click at [144, 116] on input "Select an option" at bounding box center [144, 116] width 5 height 5
click at [68, 136] on span "Select an option" at bounding box center [66, 135] width 5 height 5
click at [68, 136] on input "Select an option" at bounding box center [66, 135] width 5 height 5
click at [36, 190] on button "التالي" at bounding box center [39, 186] width 25 height 12
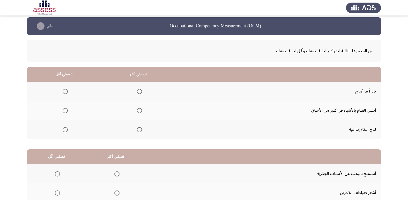
scroll to position [26, 0]
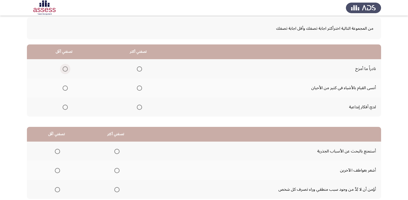
click at [64, 69] on span "Select an option" at bounding box center [65, 68] width 5 height 5
click at [64, 69] on input "Select an option" at bounding box center [65, 68] width 5 height 5
click at [140, 105] on span "Select an option" at bounding box center [139, 107] width 5 height 5
click at [140, 105] on input "Select an option" at bounding box center [139, 107] width 5 height 5
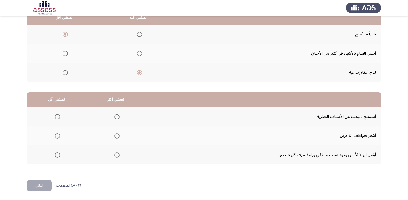
scroll to position [61, 0]
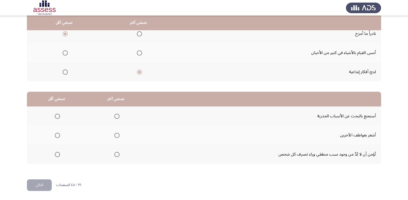
click at [118, 115] on span "Select an option" at bounding box center [116, 116] width 5 height 5
click at [118, 115] on input "Select an option" at bounding box center [116, 116] width 5 height 5
click at [58, 137] on span "Select an option" at bounding box center [57, 135] width 5 height 5
click at [58, 137] on input "Select an option" at bounding box center [57, 135] width 5 height 5
click at [36, 184] on button "التالي" at bounding box center [39, 186] width 25 height 12
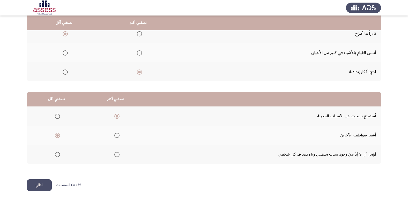
scroll to position [0, 0]
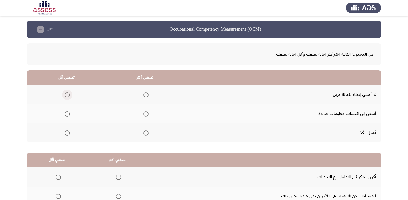
click at [68, 94] on span "Select an option" at bounding box center [67, 94] width 5 height 5
click at [68, 94] on input "Select an option" at bounding box center [67, 94] width 5 height 5
click at [147, 114] on span "Select an option" at bounding box center [145, 114] width 5 height 5
click at [147, 114] on input "Select an option" at bounding box center [145, 114] width 5 height 5
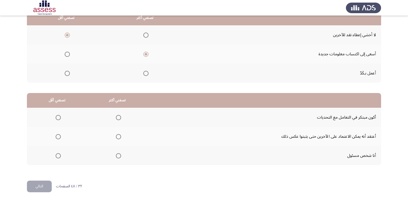
scroll to position [61, 0]
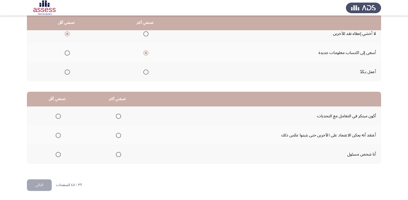
click at [116, 116] on span "Select an option" at bounding box center [118, 116] width 5 height 5
click at [116, 116] on input "Select an option" at bounding box center [118, 116] width 5 height 5
click at [58, 137] on span "Select an option" at bounding box center [58, 135] width 5 height 5
click at [58, 137] on input "Select an option" at bounding box center [58, 135] width 5 height 5
click at [44, 186] on button "التالي" at bounding box center [39, 186] width 25 height 12
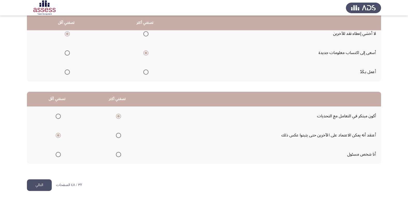
scroll to position [0, 0]
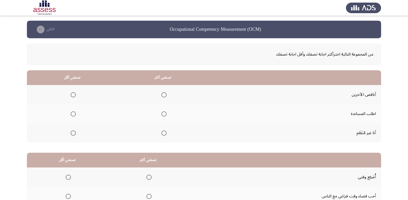
click at [72, 94] on span "Select an option" at bounding box center [73, 94] width 5 height 5
click at [72, 94] on input "Select an option" at bounding box center [73, 94] width 5 height 5
click at [163, 116] on span "Select an option" at bounding box center [163, 114] width 5 height 5
click at [163, 116] on input "Select an option" at bounding box center [163, 114] width 5 height 5
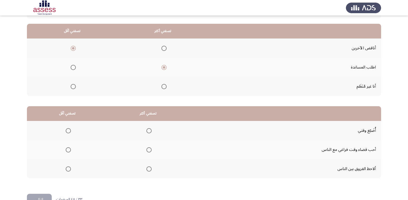
scroll to position [61, 0]
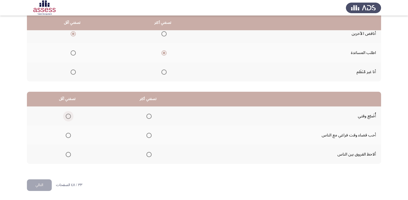
click at [69, 118] on span "Select an option" at bounding box center [68, 116] width 5 height 5
click at [69, 118] on input "Select an option" at bounding box center [68, 116] width 5 height 5
click at [148, 155] on span "Select an option" at bounding box center [148, 154] width 5 height 5
click at [148, 155] on input "Select an option" at bounding box center [148, 154] width 5 height 5
click at [39, 182] on button "التالي" at bounding box center [39, 186] width 25 height 12
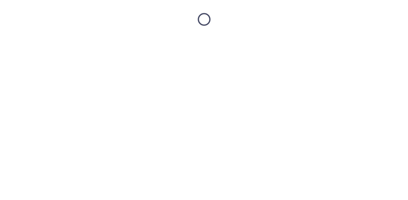
scroll to position [0, 0]
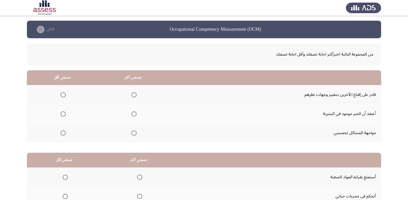
click at [132, 95] on span "Select an option" at bounding box center [133, 94] width 5 height 5
click at [132, 95] on input "Select an option" at bounding box center [133, 94] width 5 height 5
click at [64, 114] on span "Select an option" at bounding box center [63, 114] width 5 height 5
click at [64, 114] on input "Select an option" at bounding box center [63, 114] width 5 height 5
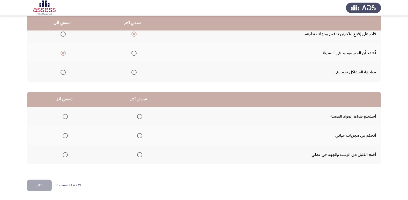
scroll to position [61, 0]
click at [140, 115] on span "Select an option" at bounding box center [139, 116] width 5 height 5
click at [140, 115] on input "Select an option" at bounding box center [139, 116] width 5 height 5
click at [66, 154] on span "Select an option" at bounding box center [65, 154] width 5 height 5
click at [66, 154] on input "Select an option" at bounding box center [65, 154] width 5 height 5
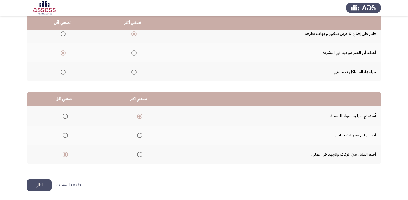
click at [41, 189] on button "التالي" at bounding box center [39, 186] width 25 height 12
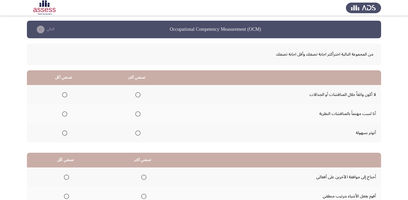
click at [63, 94] on span "Select an option" at bounding box center [64, 94] width 5 height 5
click at [63, 94] on input "Select an option" at bounding box center [64, 94] width 5 height 5
click at [139, 94] on span "Select an option" at bounding box center [137, 94] width 5 height 5
click at [139, 94] on input "Select an option" at bounding box center [137, 94] width 5 height 5
click at [64, 93] on span "Select an option" at bounding box center [64, 94] width 5 height 5
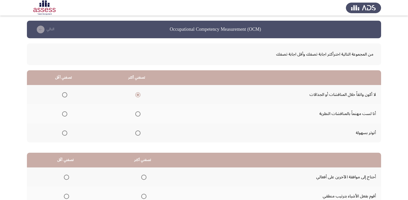
click at [64, 93] on input "Select an option" at bounding box center [64, 94] width 5 height 5
click at [137, 132] on span "Select an option" at bounding box center [137, 133] width 5 height 5
click at [137, 132] on input "Select an option" at bounding box center [137, 133] width 5 height 5
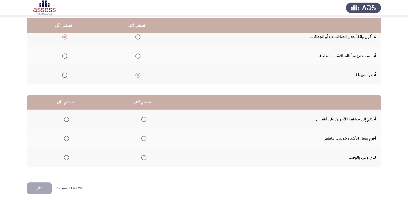
scroll to position [61, 0]
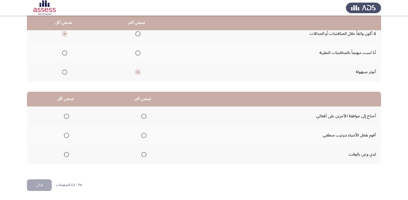
click at [137, 53] on span "Select an option" at bounding box center [137, 52] width 5 height 5
click at [137, 53] on input "Select an option" at bounding box center [137, 52] width 5 height 5
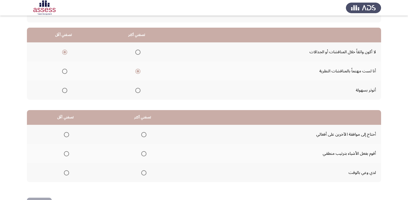
scroll to position [52, 0]
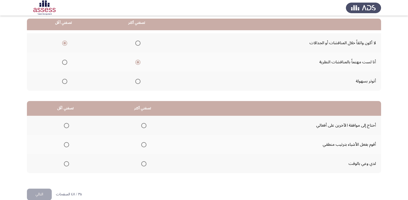
click at [137, 80] on span "Select an option" at bounding box center [137, 81] width 5 height 5
click at [137, 80] on input "Select an option" at bounding box center [137, 81] width 5 height 5
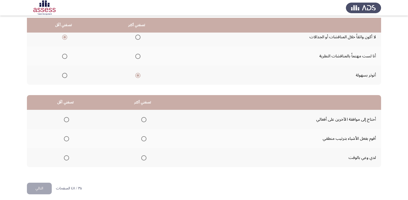
scroll to position [61, 0]
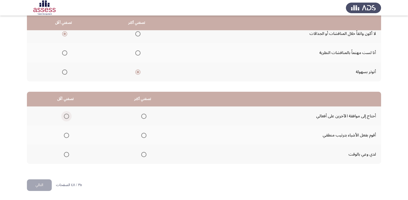
click at [64, 114] on span "Select an option" at bounding box center [66, 116] width 5 height 5
click at [64, 114] on input "Select an option" at bounding box center [66, 116] width 5 height 5
click at [143, 136] on span "Select an option" at bounding box center [143, 135] width 5 height 5
click at [143, 136] on input "Select an option" at bounding box center [143, 135] width 5 height 5
click at [36, 186] on button "التالي" at bounding box center [39, 186] width 25 height 12
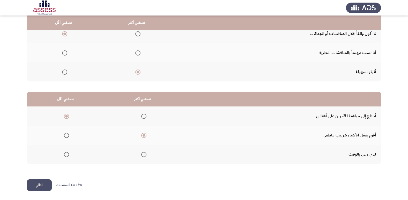
scroll to position [0, 0]
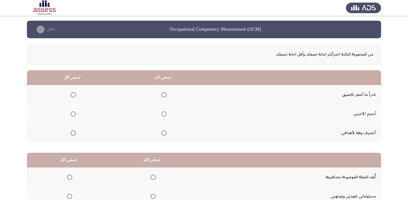
click at [73, 93] on span "Select an option" at bounding box center [73, 94] width 5 height 5
click at [73, 93] on input "Select an option" at bounding box center [73, 94] width 5 height 5
click at [164, 95] on span "Select an option" at bounding box center [163, 94] width 5 height 5
click at [164, 95] on input "Select an option" at bounding box center [163, 94] width 5 height 5
click at [166, 114] on th at bounding box center [162, 113] width 91 height 19
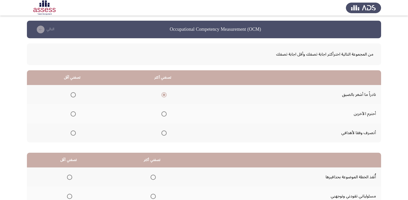
click at [162, 112] on span "Select an option" at bounding box center [163, 114] width 5 height 5
click at [162, 112] on input "Select an option" at bounding box center [163, 114] width 5 height 5
click at [72, 134] on span "Select an option" at bounding box center [73, 133] width 5 height 5
click at [72, 134] on input "Select an option" at bounding box center [73, 133] width 5 height 5
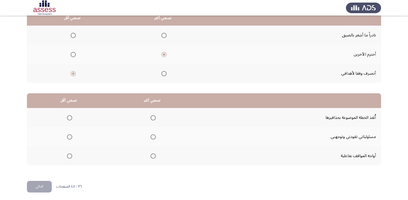
scroll to position [61, 0]
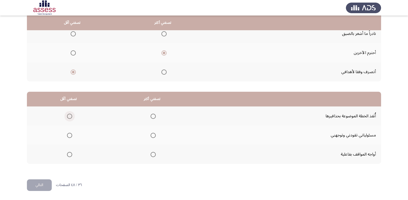
click at [69, 114] on span "Select an option" at bounding box center [69, 116] width 5 height 5
click at [69, 114] on input "Select an option" at bounding box center [69, 116] width 5 height 5
click at [151, 157] on span "Select an option" at bounding box center [153, 154] width 5 height 5
click at [151, 157] on input "Select an option" at bounding box center [153, 154] width 5 height 5
click at [44, 185] on button "التالي" at bounding box center [39, 186] width 25 height 12
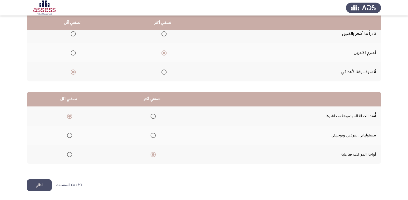
scroll to position [0, 0]
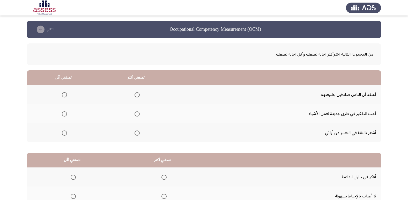
click at [64, 93] on span "Select an option" at bounding box center [64, 94] width 5 height 5
click at [64, 93] on input "Select an option" at bounding box center [64, 94] width 5 height 5
click at [137, 114] on span "Select an option" at bounding box center [137, 114] width 0 height 0
click at [136, 114] on input "Select an option" at bounding box center [137, 114] width 5 height 5
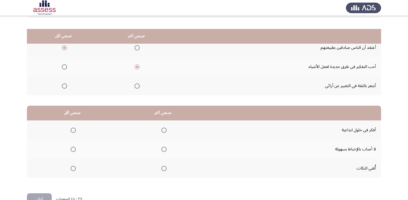
scroll to position [61, 0]
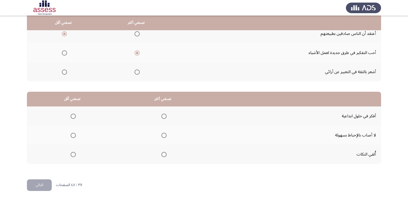
click at [165, 118] on span "Select an option" at bounding box center [163, 116] width 5 height 5
click at [165, 118] on input "Select an option" at bounding box center [163, 116] width 5 height 5
click at [163, 155] on span "Select an option" at bounding box center [163, 154] width 5 height 5
click at [163, 155] on input "Select an option" at bounding box center [163, 154] width 5 height 5
click at [72, 135] on span "Select an option" at bounding box center [73, 135] width 5 height 5
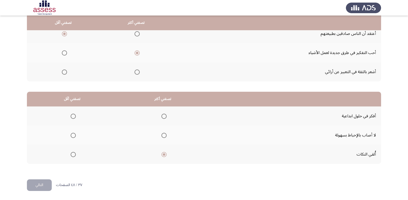
click at [72, 135] on input "Select an option" at bounding box center [73, 135] width 5 height 5
click at [45, 189] on button "التالي" at bounding box center [39, 186] width 25 height 12
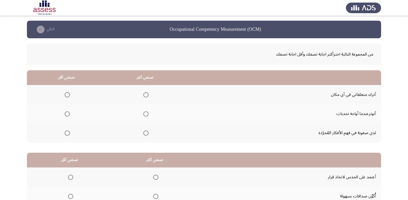
click at [68, 95] on span "Select an option" at bounding box center [67, 94] width 5 height 5
click at [68, 95] on input "Select an option" at bounding box center [67, 94] width 5 height 5
click at [146, 131] on span "Select an option" at bounding box center [145, 133] width 5 height 5
click at [146, 131] on input "Select an option" at bounding box center [145, 133] width 5 height 5
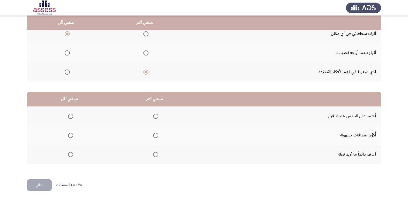
click at [155, 137] on span "Select an option" at bounding box center [155, 135] width 5 height 5
click at [155, 137] on input "Select an option" at bounding box center [155, 135] width 5 height 5
click at [71, 156] on span "Select an option" at bounding box center [70, 154] width 5 height 5
click at [71, 156] on input "Select an option" at bounding box center [70, 154] width 5 height 5
click at [69, 116] on span "Select an option" at bounding box center [70, 116] width 5 height 5
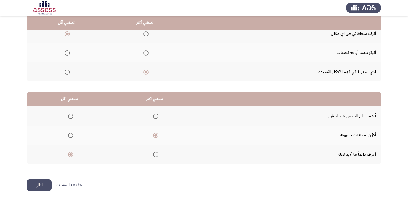
click at [69, 116] on input "Select an option" at bounding box center [70, 116] width 5 height 5
click at [48, 185] on button "التالي" at bounding box center [39, 186] width 25 height 12
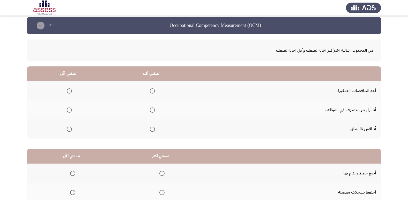
scroll to position [0, 0]
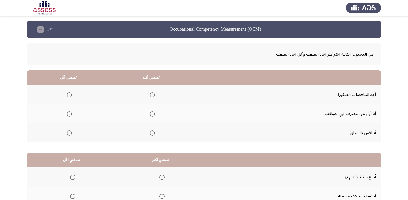
click at [152, 134] on span "Select an option" at bounding box center [152, 133] width 5 height 5
click at [152, 134] on input "Select an option" at bounding box center [152, 133] width 5 height 5
click at [68, 97] on span "Select an option" at bounding box center [69, 94] width 5 height 5
click at [68, 97] on input "Select an option" at bounding box center [69, 94] width 5 height 5
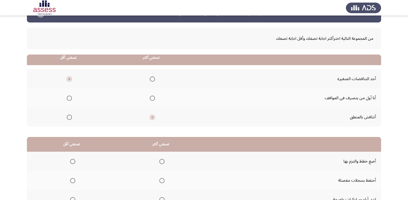
scroll to position [61, 0]
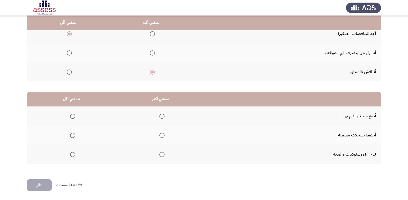
click at [162, 155] on span "Select an option" at bounding box center [161, 154] width 5 height 5
click at [162, 155] on input "Select an option" at bounding box center [161, 154] width 5 height 5
click at [72, 136] on span "Select an option" at bounding box center [72, 135] width 5 height 5
click at [72, 136] on input "Select an option" at bounding box center [72, 135] width 5 height 5
click at [44, 186] on button "التالي" at bounding box center [39, 186] width 25 height 12
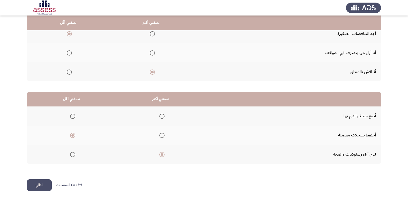
scroll to position [0, 0]
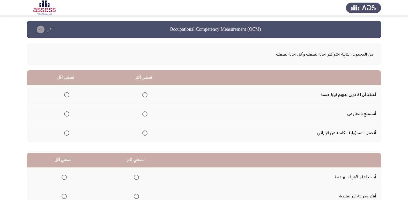
click at [63, 97] on label "Select an option" at bounding box center [65, 94] width 7 height 5
click at [64, 97] on input "Select an option" at bounding box center [66, 94] width 5 height 5
click at [144, 112] on span "Select an option" at bounding box center [144, 114] width 5 height 5
click at [144, 112] on input "Select an option" at bounding box center [144, 114] width 5 height 5
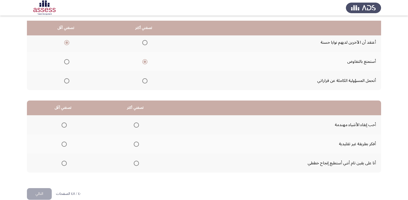
scroll to position [61, 0]
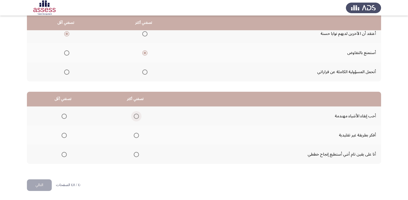
click at [134, 117] on span "Select an option" at bounding box center [136, 116] width 5 height 5
click at [134, 117] on input "Select an option" at bounding box center [136, 116] width 5 height 5
click at [134, 137] on span "Select an option" at bounding box center [136, 135] width 5 height 5
click at [134, 137] on input "Select an option" at bounding box center [136, 135] width 5 height 5
click at [63, 115] on span "Select an option" at bounding box center [64, 116] width 5 height 5
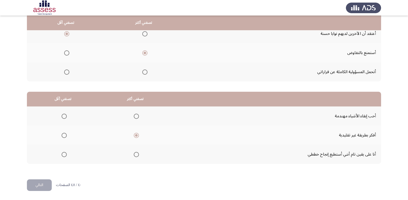
click at [63, 115] on input "Select an option" at bounding box center [64, 116] width 5 height 5
click at [45, 189] on button "التالي" at bounding box center [39, 186] width 25 height 12
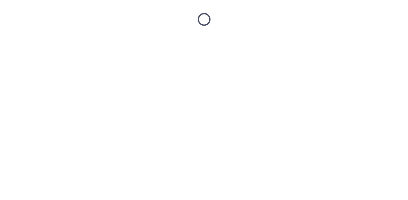
scroll to position [0, 0]
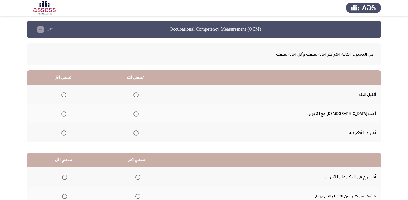
click at [66, 94] on span "Select an option" at bounding box center [63, 94] width 5 height 5
click at [66, 94] on input "Select an option" at bounding box center [63, 94] width 5 height 5
click at [139, 134] on span "Select an option" at bounding box center [136, 133] width 5 height 5
click at [139, 134] on input "Select an option" at bounding box center [136, 133] width 5 height 5
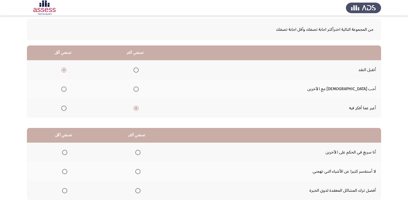
scroll to position [61, 0]
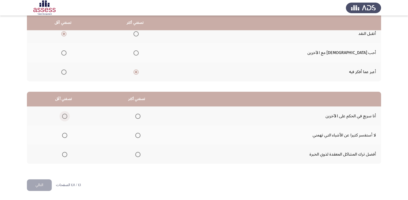
click at [64, 114] on span "Select an option" at bounding box center [64, 116] width 5 height 5
click at [64, 114] on input "Select an option" at bounding box center [64, 116] width 5 height 5
click at [137, 154] on span "Select an option" at bounding box center [137, 154] width 5 height 5
click at [137, 154] on input "Select an option" at bounding box center [137, 154] width 5 height 5
click at [136, 137] on span "Select an option" at bounding box center [137, 135] width 5 height 5
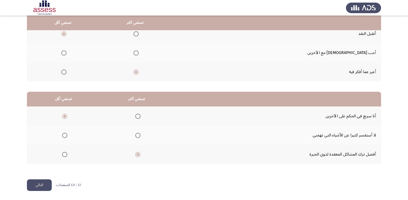
click at [136, 137] on input "Select an option" at bounding box center [137, 135] width 5 height 5
click at [43, 186] on button "التالي" at bounding box center [39, 186] width 25 height 12
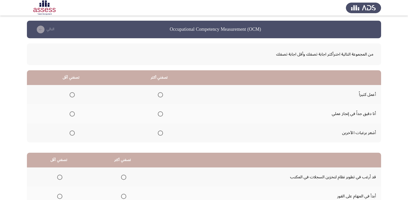
click at [159, 112] on span "Select an option" at bounding box center [160, 114] width 5 height 5
click at [159, 112] on input "Select an option" at bounding box center [160, 114] width 5 height 5
click at [72, 134] on span "Select an option" at bounding box center [72, 133] width 5 height 5
click at [72, 134] on input "Select an option" at bounding box center [72, 133] width 5 height 5
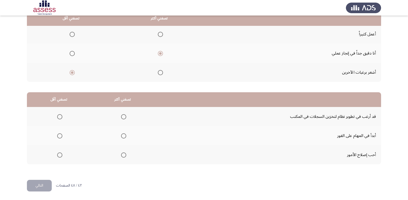
scroll to position [61, 0]
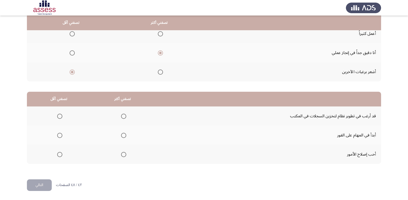
click at [57, 114] on span "Select an option" at bounding box center [59, 116] width 5 height 5
click at [57, 114] on input "Select an option" at bounding box center [59, 116] width 5 height 5
click at [122, 135] on span "Select an option" at bounding box center [123, 135] width 5 height 5
click at [122, 135] on input "Select an option" at bounding box center [123, 135] width 5 height 5
click at [43, 188] on button "التالي" at bounding box center [39, 186] width 25 height 12
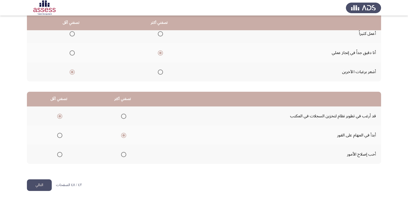
scroll to position [0, 0]
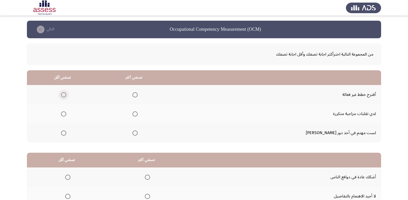
click at [66, 94] on span "Select an option" at bounding box center [63, 94] width 5 height 5
click at [66, 94] on input "Select an option" at bounding box center [63, 94] width 5 height 5
click at [138, 132] on span "Select an option" at bounding box center [134, 133] width 5 height 5
click at [138, 132] on input "Select an option" at bounding box center [134, 133] width 5 height 5
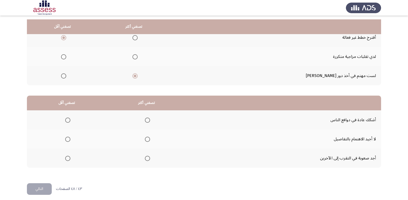
scroll to position [61, 0]
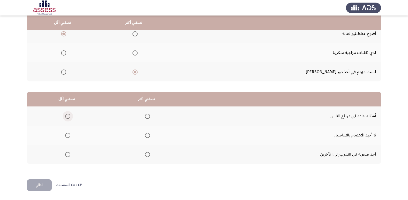
click at [67, 117] on span "Select an option" at bounding box center [67, 116] width 5 height 5
click at [67, 117] on input "Select an option" at bounding box center [67, 116] width 5 height 5
click at [146, 115] on span "Select an option" at bounding box center [147, 116] width 5 height 5
click at [146, 115] on input "Select an option" at bounding box center [147, 116] width 5 height 5
click at [67, 154] on span "Select an option" at bounding box center [67, 154] width 5 height 5
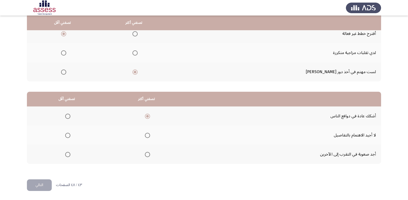
click at [67, 154] on input "Select an option" at bounding box center [67, 154] width 5 height 5
click at [34, 189] on button "التالي" at bounding box center [39, 186] width 25 height 12
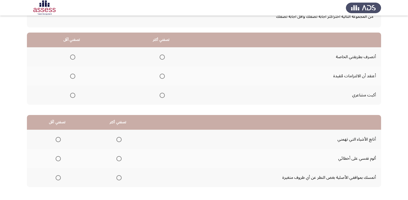
scroll to position [0, 0]
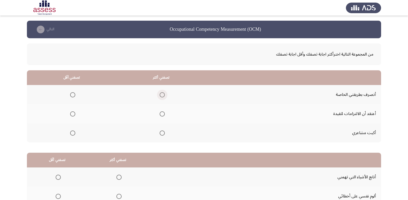
click at [163, 96] on span "Select an option" at bounding box center [162, 94] width 5 height 5
click at [163, 96] on input "Select an option" at bounding box center [162, 94] width 5 height 5
click at [75, 132] on span "Select an option" at bounding box center [72, 133] width 5 height 5
click at [75, 132] on input "Select an option" at bounding box center [72, 133] width 5 height 5
click at [74, 114] on span "Select an option" at bounding box center [72, 114] width 5 height 5
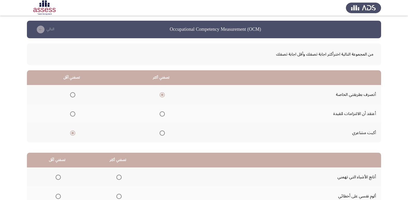
click at [74, 114] on input "Select an option" at bounding box center [72, 114] width 5 height 5
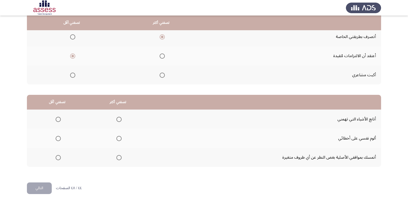
scroll to position [61, 0]
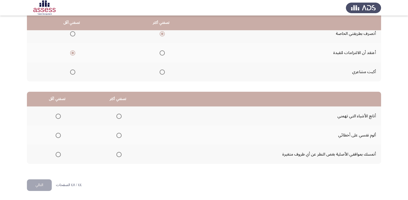
click at [118, 115] on span "Select an option" at bounding box center [118, 116] width 5 height 5
click at [118, 115] on input "Select an option" at bounding box center [118, 116] width 5 height 5
click at [58, 137] on span "Select an option" at bounding box center [58, 135] width 5 height 5
click at [58, 137] on input "Select an option" at bounding box center [58, 135] width 5 height 5
click at [60, 155] on span "Select an option" at bounding box center [58, 154] width 5 height 5
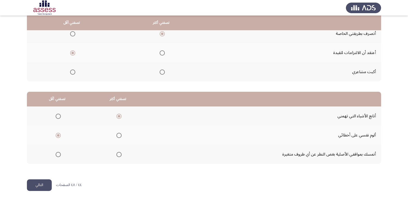
click at [60, 155] on input "Select an option" at bounding box center [58, 154] width 5 height 5
click at [38, 193] on html "Occupational Competency Measurement (OCM) التالي من المجموعة التالية اخترأكثر ا…" at bounding box center [204, 69] width 408 height 261
click at [42, 189] on button "التالي" at bounding box center [39, 186] width 25 height 12
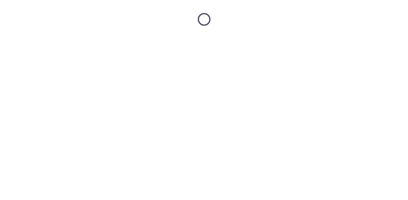
scroll to position [0, 0]
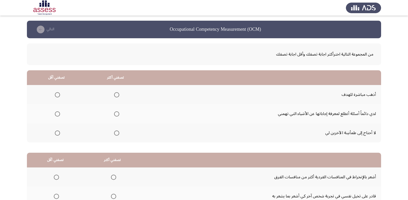
click at [115, 115] on span "Select an option" at bounding box center [116, 114] width 5 height 5
click at [115, 115] on input "Select an option" at bounding box center [116, 114] width 5 height 5
click at [59, 134] on span "Select an option" at bounding box center [57, 133] width 5 height 5
click at [59, 134] on input "Select an option" at bounding box center [57, 133] width 5 height 5
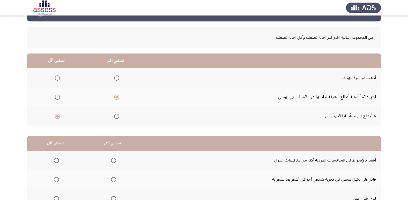
scroll to position [26, 0]
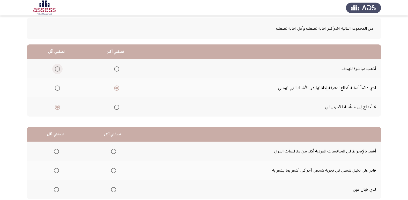
click at [56, 68] on span "Select an option" at bounding box center [57, 68] width 5 height 5
click at [56, 68] on input "Select an option" at bounding box center [57, 68] width 5 height 5
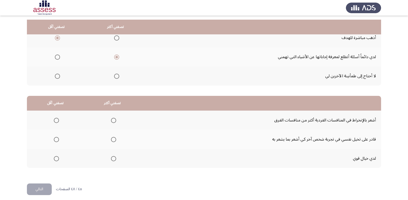
scroll to position [61, 0]
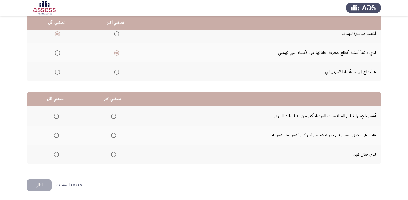
click at [112, 117] on span "Select an option" at bounding box center [113, 116] width 5 height 5
click at [112, 117] on input "Select an option" at bounding box center [113, 116] width 5 height 5
click at [55, 157] on span "Select an option" at bounding box center [56, 154] width 5 height 5
click at [55, 157] on input "Select an option" at bounding box center [56, 154] width 5 height 5
click at [42, 188] on button "التالي" at bounding box center [39, 186] width 25 height 12
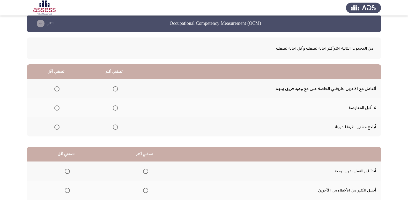
scroll to position [0, 0]
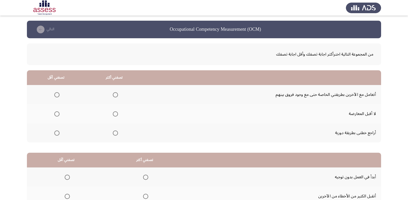
click at [114, 134] on span "Select an option" at bounding box center [115, 133] width 5 height 5
click at [114, 134] on input "Select an option" at bounding box center [115, 133] width 5 height 5
click at [57, 94] on span "Select an option" at bounding box center [56, 94] width 5 height 5
click at [57, 94] on input "Select an option" at bounding box center [56, 94] width 5 height 5
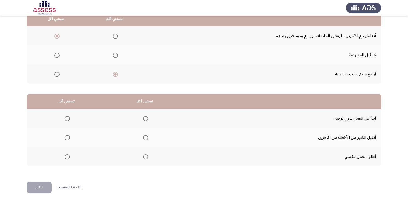
scroll to position [61, 0]
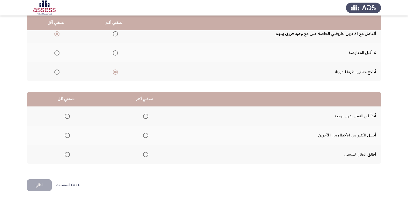
click at [68, 115] on span "Select an option" at bounding box center [67, 116] width 5 height 5
click at [68, 115] on input "Select an option" at bounding box center [67, 116] width 5 height 5
click at [144, 153] on span "Select an option" at bounding box center [145, 154] width 5 height 5
click at [144, 153] on input "Select an option" at bounding box center [145, 154] width 5 height 5
click at [45, 186] on button "التالي" at bounding box center [39, 186] width 25 height 12
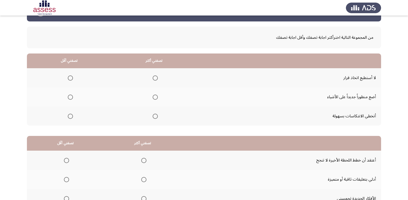
scroll to position [26, 0]
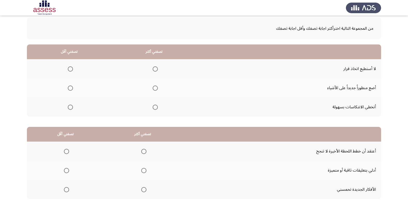
click at [71, 70] on span "Select an option" at bounding box center [70, 68] width 5 height 5
click at [71, 70] on input "Select an option" at bounding box center [70, 68] width 5 height 5
click at [151, 90] on label "Select an option" at bounding box center [154, 88] width 7 height 5
click at [153, 90] on input "Select an option" at bounding box center [155, 88] width 5 height 5
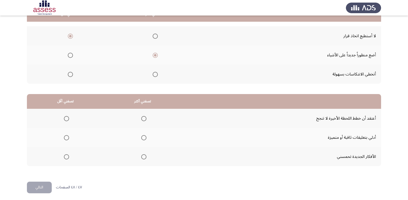
scroll to position [61, 0]
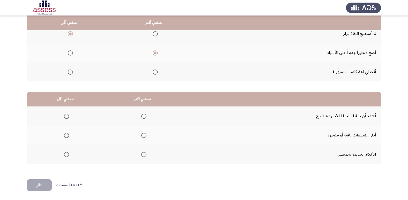
click at [71, 115] on th at bounding box center [65, 116] width 77 height 19
click at [66, 121] on th at bounding box center [65, 116] width 77 height 19
click at [68, 118] on span "Select an option" at bounding box center [66, 116] width 5 height 5
click at [68, 118] on input "Select an option" at bounding box center [66, 116] width 5 height 5
click at [143, 135] on span "Select an option" at bounding box center [143, 135] width 5 height 5
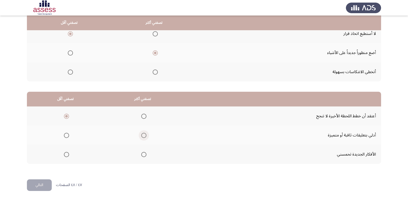
click at [143, 135] on input "Select an option" at bounding box center [143, 135] width 5 height 5
click at [44, 184] on button "التالي" at bounding box center [39, 186] width 25 height 12
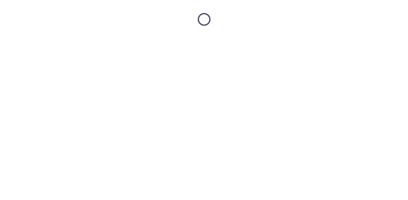
scroll to position [0, 0]
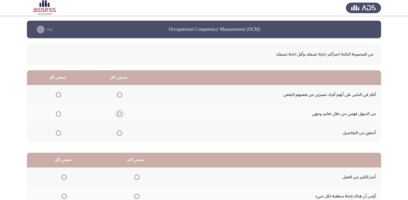
click at [119, 114] on span "Select an option" at bounding box center [119, 114] width 5 height 5
click at [119, 114] on input "Select an option" at bounding box center [119, 114] width 5 height 5
click at [57, 93] on span "Select an option" at bounding box center [58, 94] width 5 height 5
click at [57, 93] on input "Select an option" at bounding box center [58, 94] width 5 height 5
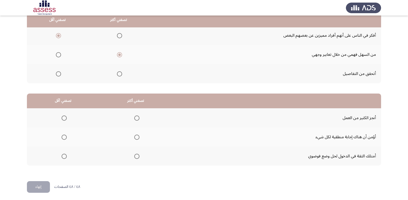
scroll to position [61, 0]
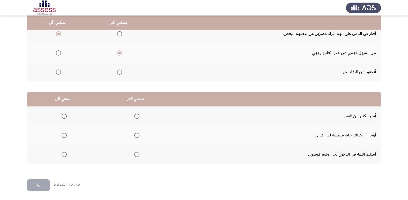
click at [134, 115] on span "Select an option" at bounding box center [136, 116] width 5 height 5
click at [134, 115] on input "Select an option" at bounding box center [136, 116] width 5 height 5
click at [64, 136] on span "Select an option" at bounding box center [64, 135] width 5 height 5
click at [64, 136] on input "Select an option" at bounding box center [64, 135] width 5 height 5
click at [41, 189] on button "إنهاء" at bounding box center [38, 186] width 23 height 12
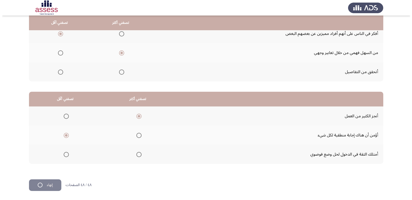
scroll to position [0, 0]
